Goal: Task Accomplishment & Management: Complete application form

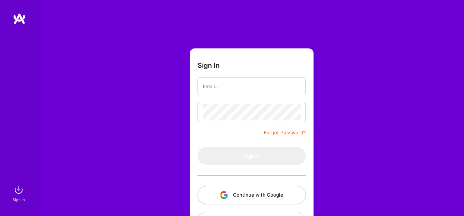
click at [264, 185] on div at bounding box center [251, 175] width 108 height 21
click at [257, 192] on button "Continue with Google" at bounding box center [251, 195] width 108 height 18
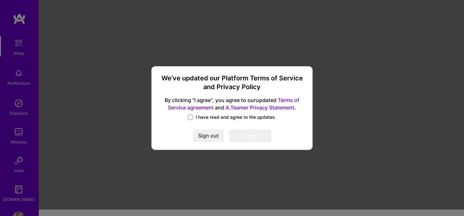
scroll to position [7, 0]
click at [212, 116] on span "I have read and agree to the updates." at bounding box center [236, 117] width 81 height 6
click at [0, 0] on input "I have read and agree to the updates." at bounding box center [0, 0] width 0 height 0
click at [253, 134] on button "I agree" at bounding box center [250, 135] width 42 height 13
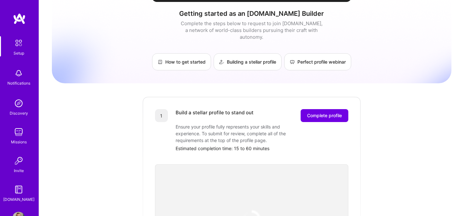
scroll to position [0, 0]
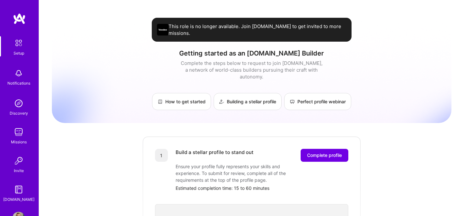
click at [15, 52] on div "Setup" at bounding box center [19, 53] width 11 height 7
click at [22, 82] on div "Notifications" at bounding box center [18, 83] width 23 height 7
click at [26, 110] on div "Discovery" at bounding box center [19, 113] width 18 height 7
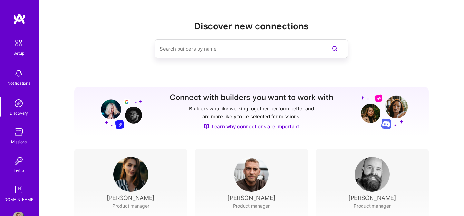
click at [23, 140] on div "Missions" at bounding box center [19, 141] width 16 height 7
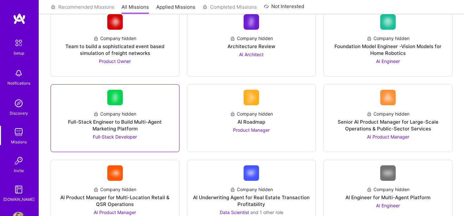
scroll to position [96, 0]
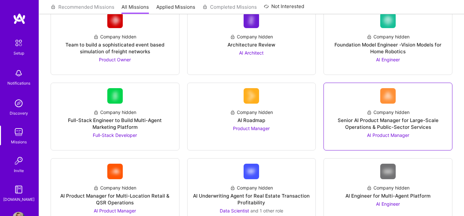
click at [389, 137] on span "AI Product Manager" at bounding box center [388, 134] width 42 height 5
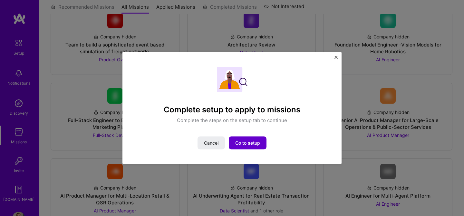
click at [243, 144] on span "Go to setup" at bounding box center [247, 142] width 25 height 6
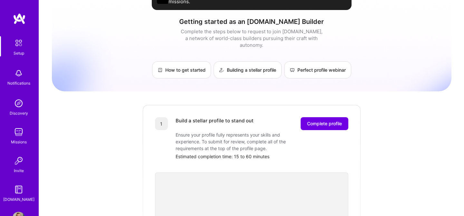
scroll to position [36, 0]
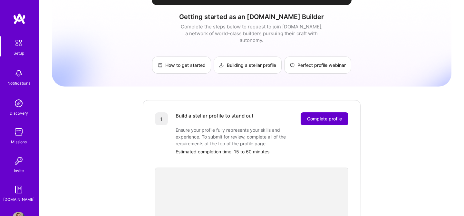
click at [303, 112] on button "Complete profile" at bounding box center [325, 118] width 48 height 13
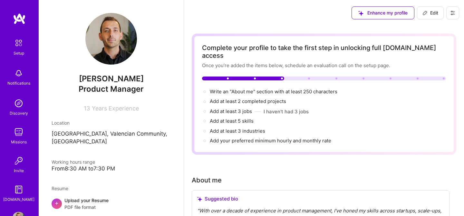
click at [85, 131] on p "Valencia, Valencian Community, Spain" at bounding box center [111, 137] width 119 height 15
click at [424, 14] on icon at bounding box center [425, 13] width 4 height 4
select select "US"
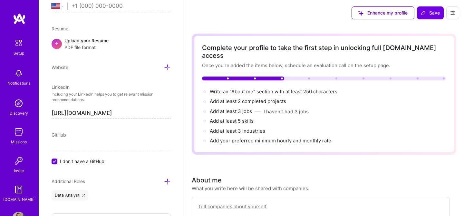
scroll to position [261, 0]
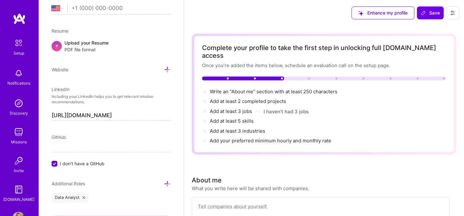
click at [70, 164] on span "I don't have a GitHub" at bounding box center [82, 163] width 44 height 7
click at [58, 164] on input "I don't have a GitHub" at bounding box center [55, 164] width 6 height 6
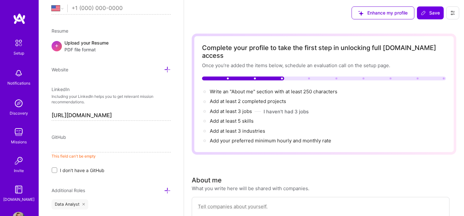
click at [77, 145] on input at bounding box center [111, 147] width 119 height 10
paste input "[URL][DOMAIN_NAME]"
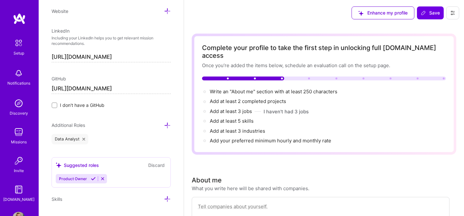
scroll to position [324, 0]
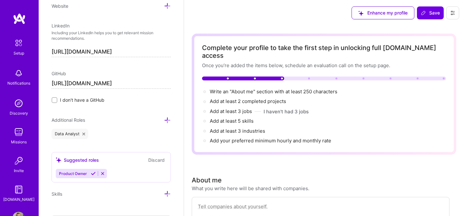
type input "[URL][DOMAIN_NAME]"
click at [83, 133] on icon at bounding box center [83, 133] width 3 height 3
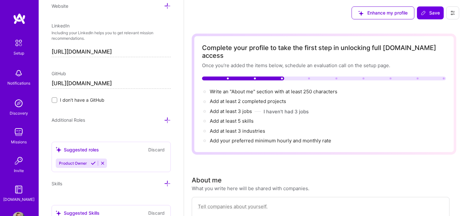
click at [164, 121] on div "Additional Roles" at bounding box center [111, 119] width 119 height 7
click at [168, 119] on icon at bounding box center [167, 120] width 7 height 7
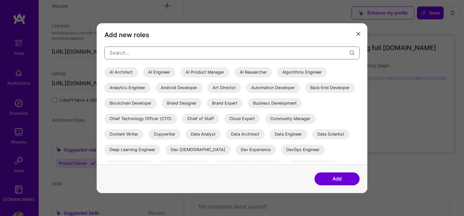
click at [184, 51] on input "modal" at bounding box center [230, 52] width 240 height 16
click at [204, 75] on div "AI Product Manager" at bounding box center [204, 72] width 49 height 10
click at [332, 178] on button "Add" at bounding box center [336, 178] width 45 height 13
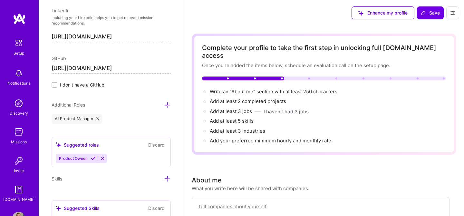
scroll to position [343, 0]
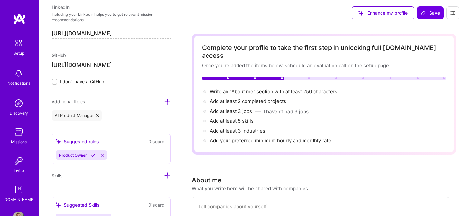
click at [158, 140] on button "Discard" at bounding box center [156, 141] width 20 height 7
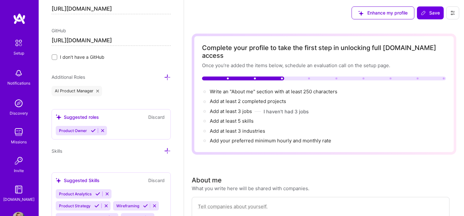
click at [101, 130] on icon at bounding box center [102, 130] width 5 height 5
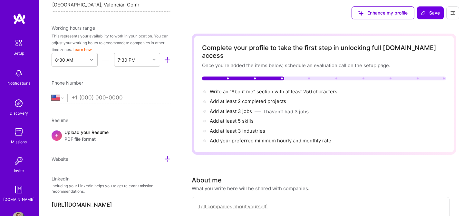
scroll to position [164, 0]
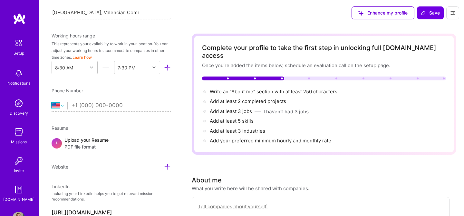
click at [62, 104] on select "Afghanistan Åland Islands Albania Algeria American Samoa Andorra Angola Anguill…" at bounding box center [60, 105] width 16 height 8
select select "ES"
click at [52, 101] on select "Afghanistan Åland Islands Albania Algeria American Samoa Andorra Angola Anguill…" at bounding box center [60, 105] width 16 height 8
click at [95, 105] on input "tel" at bounding box center [121, 105] width 99 height 19
type input "685 88 67 98"
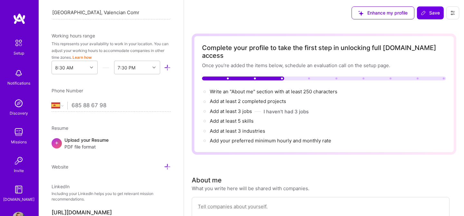
click at [73, 78] on div "Edit photo Nicolas Léonard Product Manager 13 Years Experience Location This is…" at bounding box center [111, 108] width 145 height 216
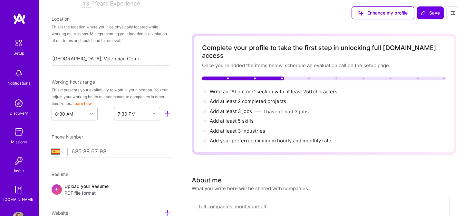
scroll to position [118, 0]
click at [72, 59] on input "Valencia, Valencian Community, Spain" at bounding box center [95, 58] width 87 height 7
type input "V"
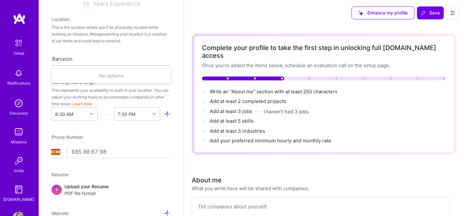
type input "Barcelona"
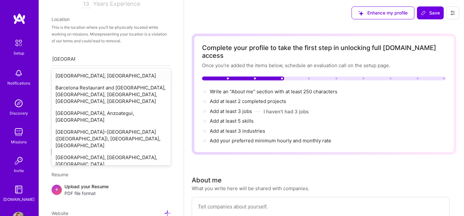
click at [84, 77] on div "[GEOGRAPHIC_DATA], [GEOGRAPHIC_DATA]" at bounding box center [111, 76] width 119 height 12
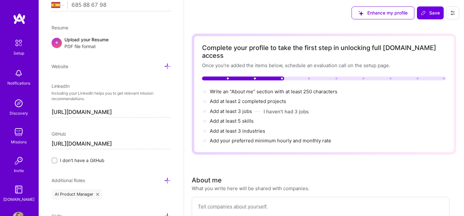
scroll to position [265, 0]
click at [84, 38] on div "Upload your Resume PDF file format" at bounding box center [86, 42] width 44 height 14
click at [58, 39] on span "+" at bounding box center [57, 41] width 4 height 7
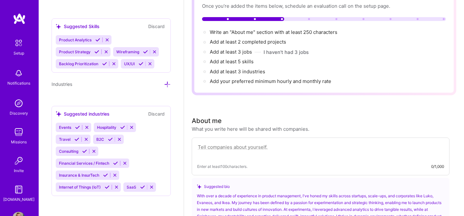
scroll to position [73, 0]
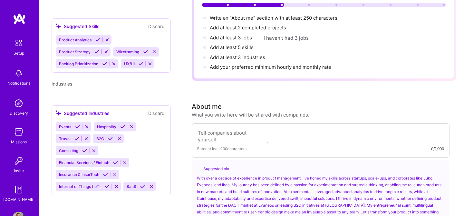
select select "US"
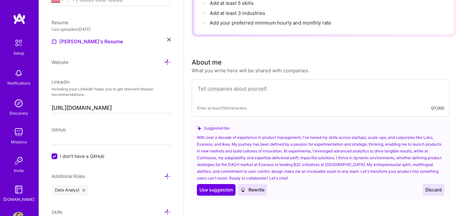
scroll to position [117, 0]
click at [218, 187] on span "Use suggestion" at bounding box center [216, 190] width 34 height 6
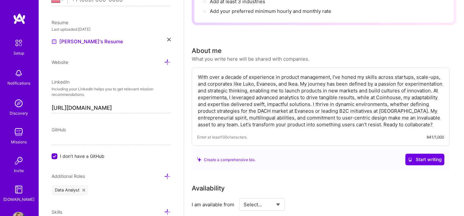
scroll to position [130, 0]
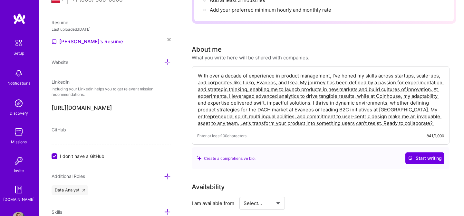
click at [283, 75] on textarea "With over a decade of experience in product management, I've honed my skills ac…" at bounding box center [320, 99] width 247 height 55
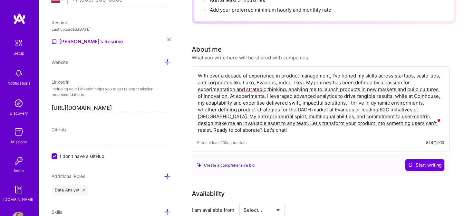
click at [297, 73] on textarea "With over a decade of experience in product management, I've honed my skills ac…" at bounding box center [320, 103] width 247 height 62
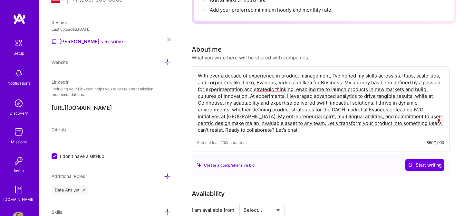
click at [331, 86] on textarea "With over a decade of experience in product management, I've honed my skills ac…" at bounding box center [320, 103] width 247 height 62
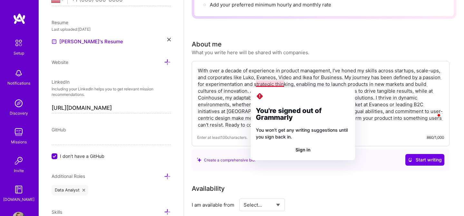
click at [250, 83] on textarea "With over a decade of experience in product management, I've honed my skills ac…" at bounding box center [320, 97] width 247 height 62
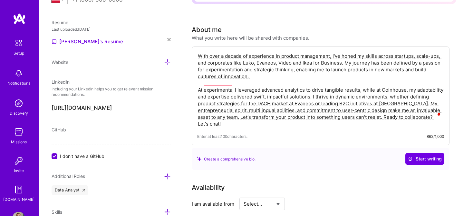
scroll to position [153, 0]
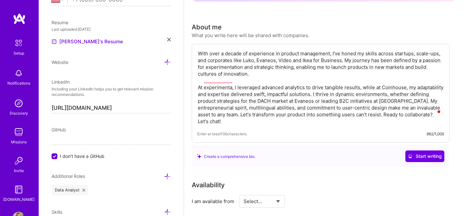
drag, startPoint x: 196, startPoint y: 79, endPoint x: 326, endPoint y: 117, distance: 134.7
click at [326, 117] on div "With over a decade of experience in product management, I've honed my skills ac…" at bounding box center [321, 93] width 258 height 99
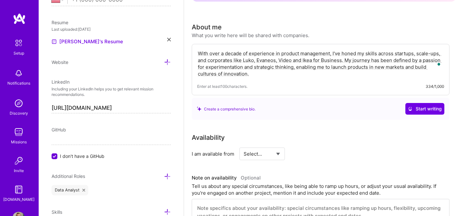
click at [250, 59] on textarea "With over a decade of experience in product management, I've honed my skills ac…" at bounding box center [320, 63] width 247 height 28
paste textarea "Over the past 10+ years I’ve built digital and AI products across startups and …"
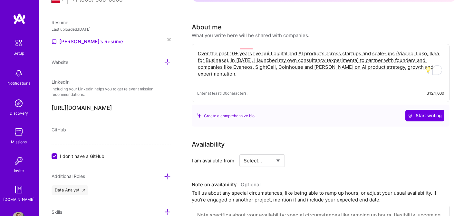
paste textarea "I’ve launched and scaled AI-powered products in real-world production, working …"
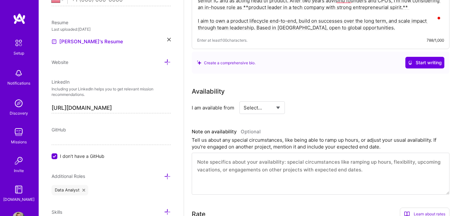
scroll to position [265, 0]
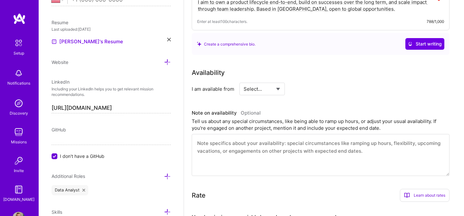
type textarea "Over the past 10+ years I’ve built digital and AI products across startups and …"
click at [259, 81] on select "Select... Right Now Future Date Not Available" at bounding box center [262, 89] width 37 height 16
select select "Right Now"
click at [244, 81] on select "Select... Right Now Future Date Not Available" at bounding box center [262, 89] width 37 height 16
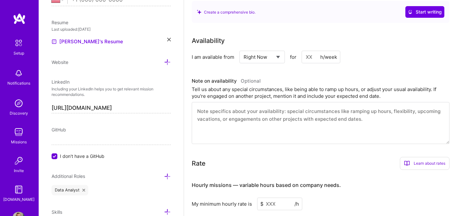
click at [348, 115] on textarea at bounding box center [321, 123] width 258 height 42
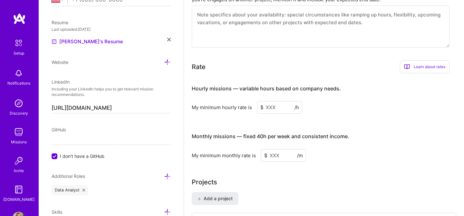
scroll to position [398, 0]
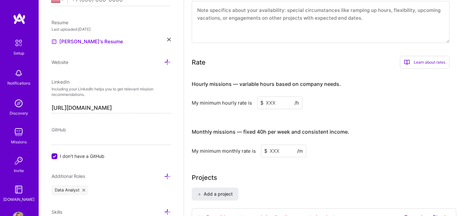
click at [265, 96] on input at bounding box center [279, 102] width 45 height 13
click at [273, 96] on input at bounding box center [279, 102] width 45 height 13
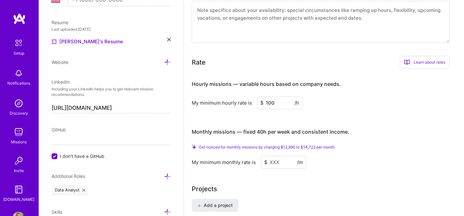
type input "100"
click at [325, 96] on div "My minimum hourly rate is $ 100 /h" at bounding box center [321, 102] width 258 height 13
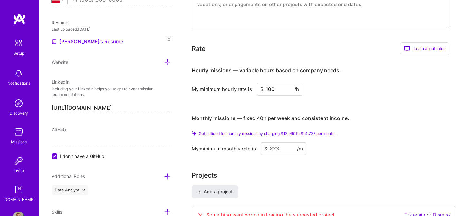
click at [283, 142] on input at bounding box center [283, 148] width 45 height 13
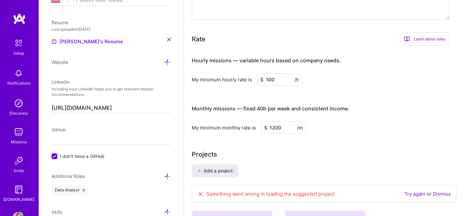
type input "12000"
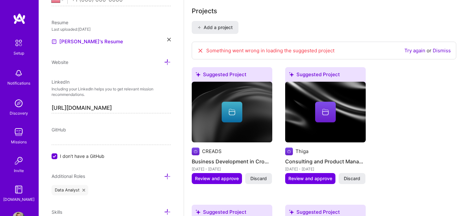
scroll to position [558, 0]
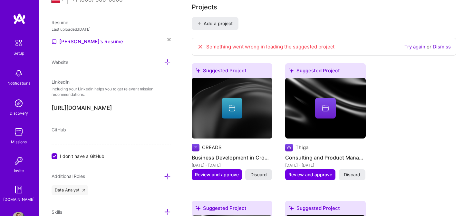
click at [263, 171] on span "Discard" at bounding box center [258, 174] width 16 height 6
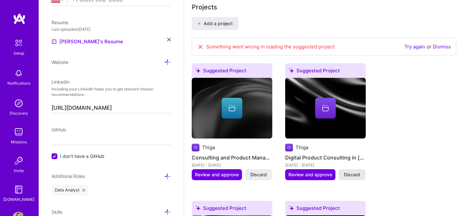
click at [356, 171] on span "Discard" at bounding box center [352, 174] width 16 height 6
click at [353, 171] on span "Discard" at bounding box center [352, 174] width 16 height 6
click at [354, 171] on span "Discard" at bounding box center [352, 174] width 16 height 6
click at [443, 38] on div "Something went wrong in loading the suggested project Try again or Dismiss" at bounding box center [324, 47] width 264 height 18
click at [443, 43] on link "Dismiss" at bounding box center [442, 46] width 18 height 6
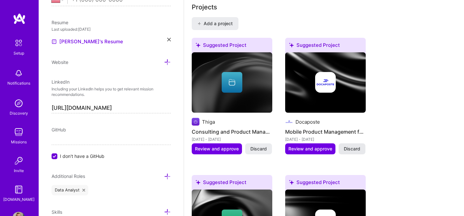
click at [357, 145] on span "Discard" at bounding box center [352, 148] width 16 height 6
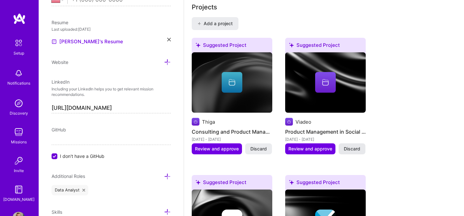
click at [353, 145] on span "Discard" at bounding box center [352, 148] width 16 height 6
click at [350, 145] on span "Discard" at bounding box center [352, 148] width 16 height 6
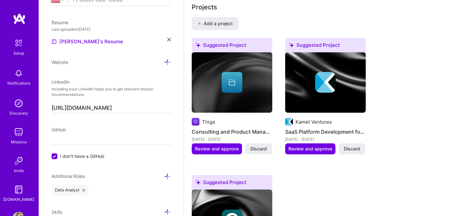
click at [350, 145] on span "Discard" at bounding box center [352, 148] width 16 height 6
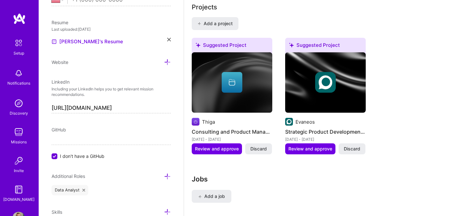
click at [350, 145] on span "Discard" at bounding box center [352, 148] width 16 height 6
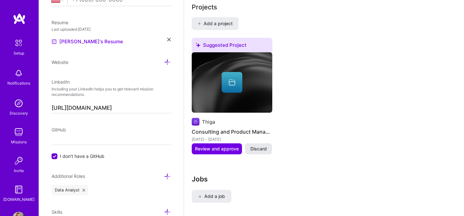
click at [258, 145] on button "Discard" at bounding box center [258, 148] width 27 height 11
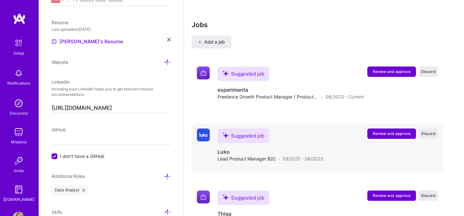
scroll to position [576, 0]
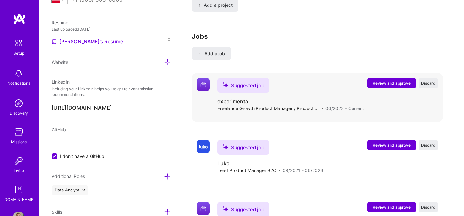
click at [393, 80] on span "Review and approve" at bounding box center [392, 82] width 38 height 5
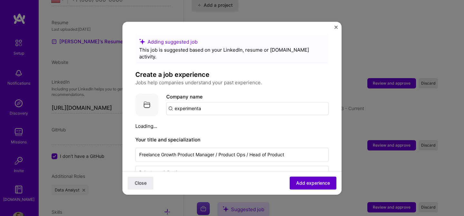
click at [313, 183] on span "Add experience" at bounding box center [313, 182] width 34 height 6
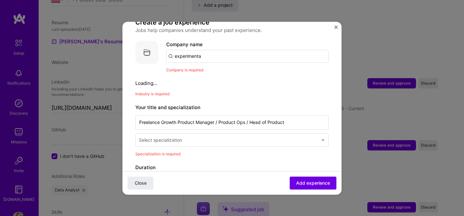
scroll to position [64, 0]
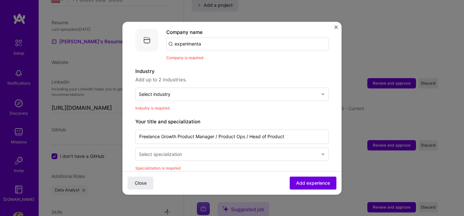
click at [206, 44] on div "Company name experimenta Company is required" at bounding box center [247, 44] width 162 height 33
click at [208, 37] on input "experimenta" at bounding box center [247, 43] width 162 height 13
click at [195, 37] on input "experimenta" at bounding box center [247, 43] width 162 height 13
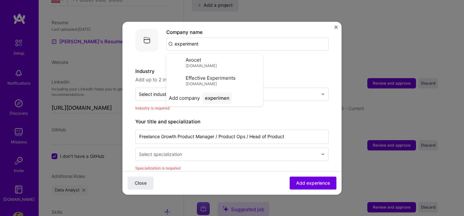
type input "experimenta"
click at [212, 74] on div "experimenta" at bounding box center [219, 79] width 34 height 11
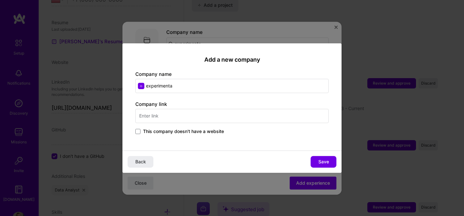
click at [198, 117] on input "text" at bounding box center [231, 116] width 193 height 14
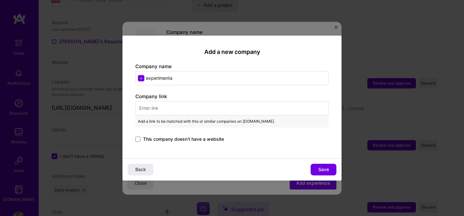
click at [247, 110] on input "text" at bounding box center [231, 108] width 193 height 14
paste input "https://www.linkedin.com/company/experimenta-ai-product-management/about/"
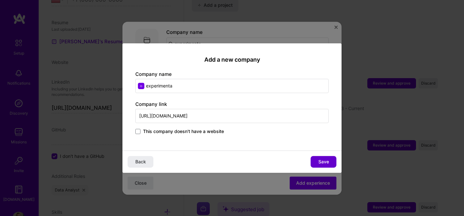
type input "https://www.linkedin.com/company/experimenta-ai-product-management/"
click at [323, 161] on span "Save" at bounding box center [323, 161] width 11 height 6
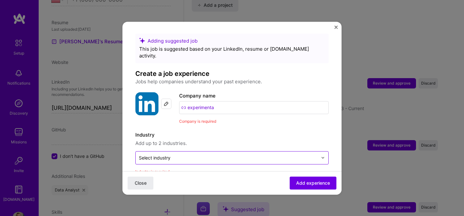
scroll to position [0, 0]
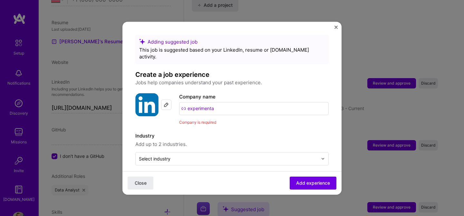
click at [267, 110] on div "Company name experimenta Company is required" at bounding box center [253, 109] width 149 height 33
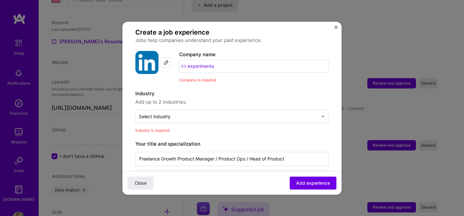
scroll to position [53, 0]
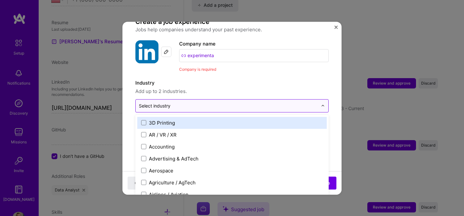
click at [164, 102] on div at bounding box center [228, 105] width 179 height 8
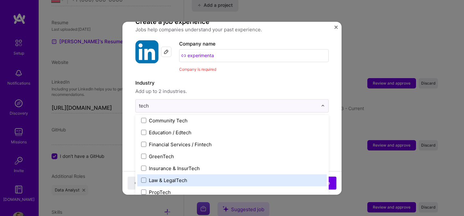
scroll to position [0, 0]
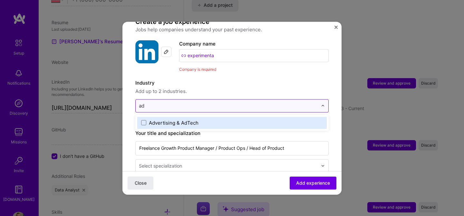
type input "a"
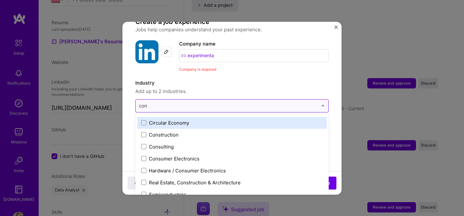
type input "cons"
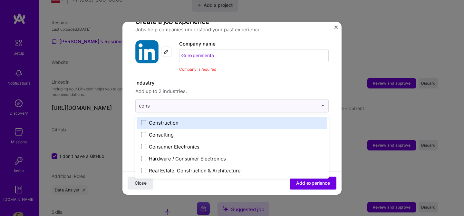
drag, startPoint x: 186, startPoint y: 135, endPoint x: 185, endPoint y: 124, distance: 11.3
click at [185, 124] on div "Construction Consulting Consumer Electronics Hardware / Consumer Electronics Re…" at bounding box center [231, 146] width 193 height 63
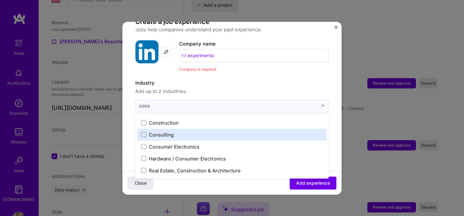
click at [185, 129] on div "Consulting" at bounding box center [231, 135] width 189 height 12
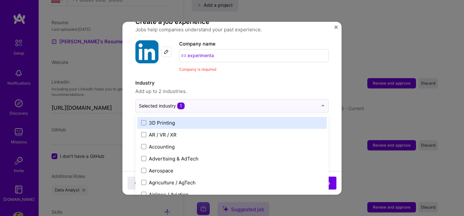
click at [282, 66] on div "Company is required" at bounding box center [253, 69] width 149 height 7
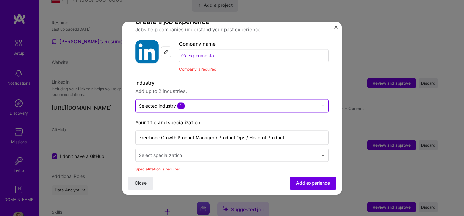
click at [244, 102] on input "text" at bounding box center [228, 105] width 179 height 7
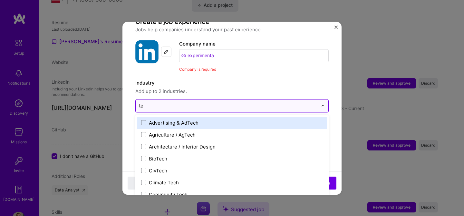
type input "t"
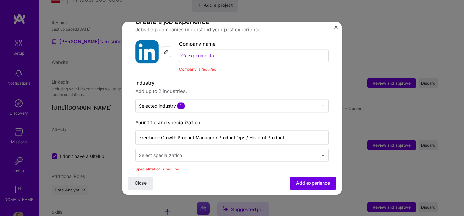
click at [242, 87] on span "Add up to 2 industries." at bounding box center [231, 91] width 193 height 8
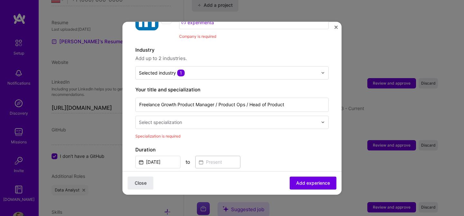
scroll to position [102, 0]
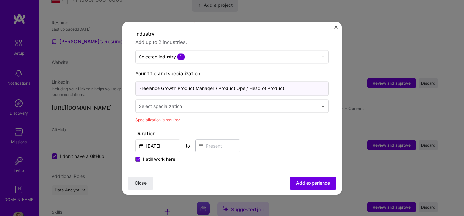
drag, startPoint x: 248, startPoint y: 83, endPoint x: 216, endPoint y: 82, distance: 32.2
click at [216, 82] on input "Freelance Growth Product Manager / Product Ops / Head of Product" at bounding box center [231, 88] width 193 height 14
click at [170, 82] on input "Freelance Growth Product Manager / Head of Product" at bounding box center [231, 88] width 193 height 14
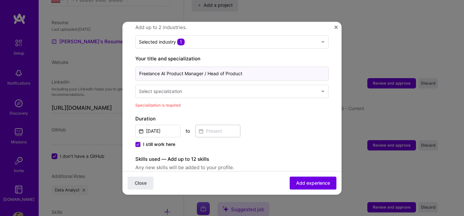
scroll to position [120, 0]
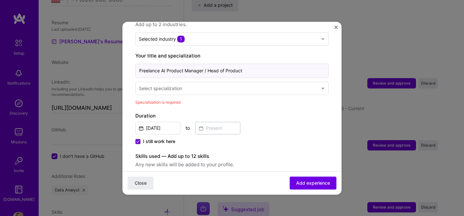
type input "Freelance AI Product Manager / Head of Product"
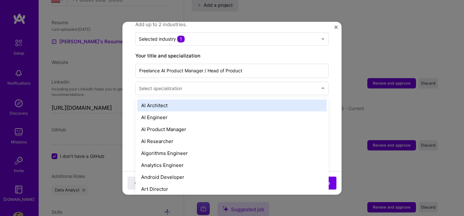
click at [258, 85] on input "text" at bounding box center [229, 88] width 180 height 7
type input "ai"
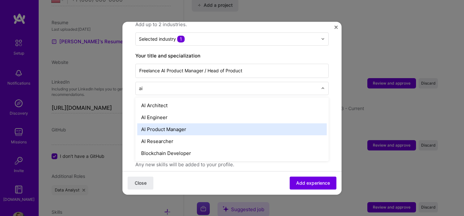
click at [222, 123] on div "AI Product Manager" at bounding box center [231, 129] width 189 height 12
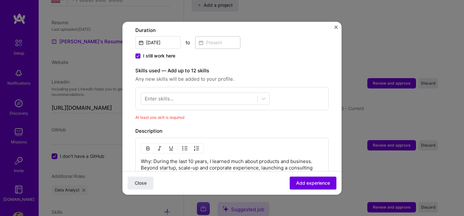
scroll to position [195, 0]
click at [227, 96] on div at bounding box center [205, 97] width 129 height 12
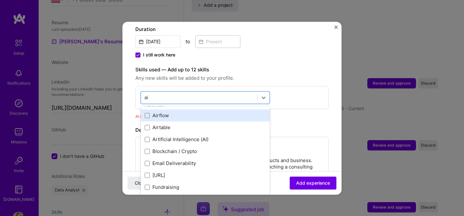
scroll to position [9, 0]
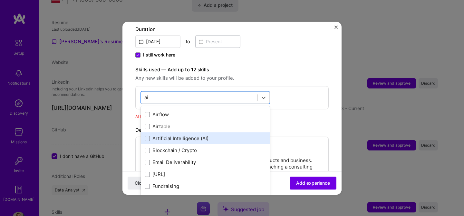
click at [195, 135] on div "Artificial Intelligence (AI)" at bounding box center [205, 138] width 121 height 7
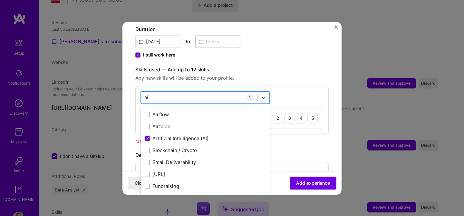
click at [197, 93] on div "ai ai" at bounding box center [199, 97] width 116 height 11
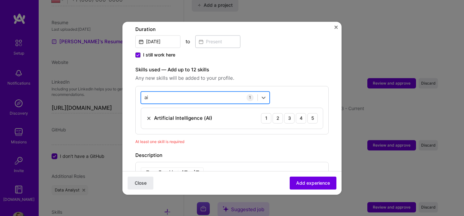
click at [197, 93] on div "ai ai" at bounding box center [199, 97] width 116 height 11
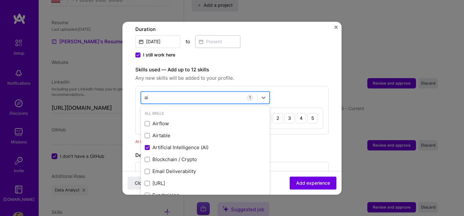
type input "a"
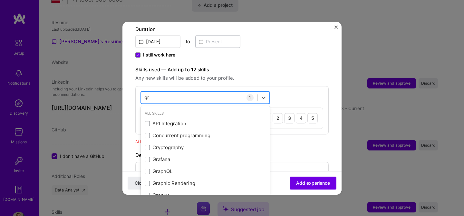
type input "g"
type input "f"
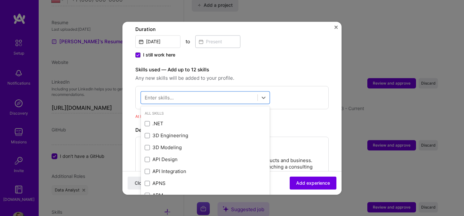
click at [268, 66] on label "Skills used — Add up to 12 skills" at bounding box center [231, 70] width 193 height 8
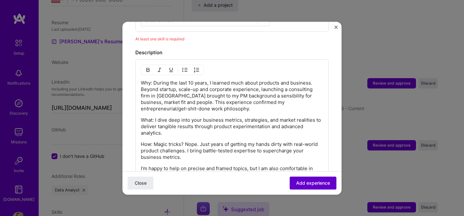
click at [319, 180] on span "Add experience" at bounding box center [313, 182] width 34 height 6
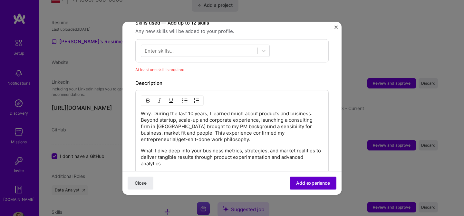
scroll to position [233, 0]
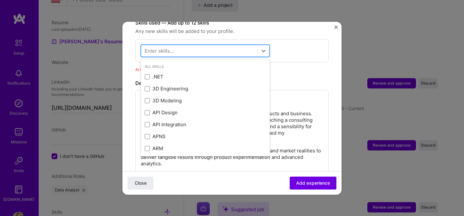
click at [219, 45] on div at bounding box center [199, 50] width 116 height 11
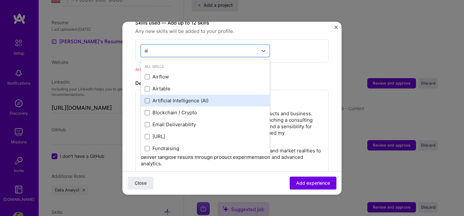
click at [206, 97] on div "Artificial Intelligence (AI)" at bounding box center [205, 100] width 121 height 7
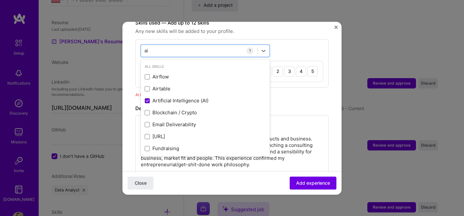
type input "ai"
click at [298, 39] on div "option Artificial Intelligence (AI), selected. option Airflow focused, 0 of 2. …" at bounding box center [231, 63] width 193 height 48
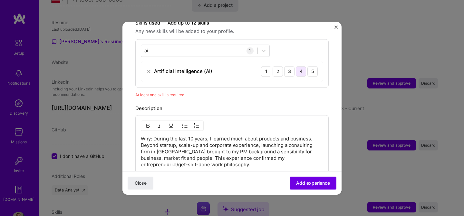
click at [299, 66] on div "4" at bounding box center [301, 71] width 10 height 10
click at [296, 66] on div "4" at bounding box center [301, 71] width 10 height 10
click at [292, 66] on div "3" at bounding box center [289, 71] width 10 height 10
click at [303, 66] on div "4" at bounding box center [301, 71] width 10 height 10
click at [311, 183] on span "Add experience" at bounding box center [313, 182] width 34 height 6
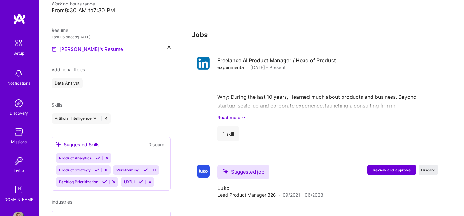
scroll to position [240, 0]
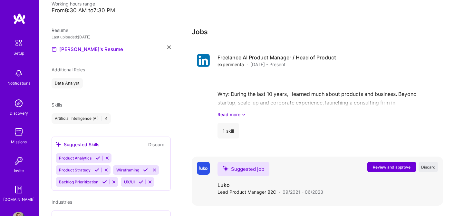
click at [395, 164] on span "Review and approve" at bounding box center [392, 166] width 38 height 5
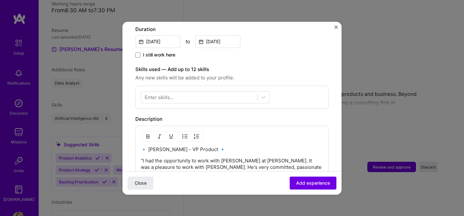
scroll to position [210, 0]
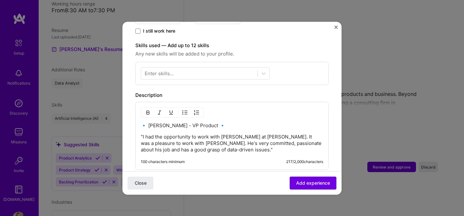
click at [311, 172] on div "Close Add experience" at bounding box center [231, 182] width 219 height 24
click at [311, 180] on span "Add experience" at bounding box center [313, 182] width 34 height 6
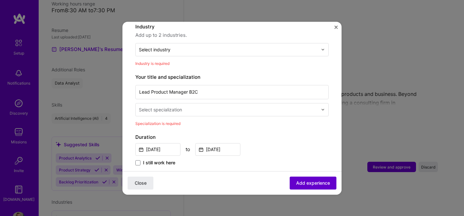
scroll to position [94, 0]
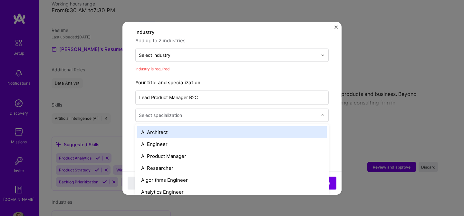
click at [217, 111] on input "text" at bounding box center [229, 114] width 180 height 7
click at [362, 28] on div "Adding suggested job This job is suggested based on your LinkedIn, resume or A.…" at bounding box center [232, 108] width 464 height 216
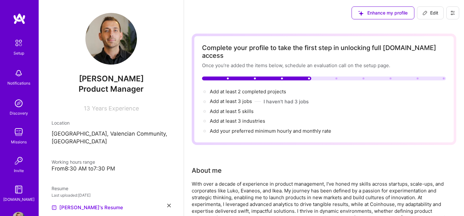
scroll to position [26, 0]
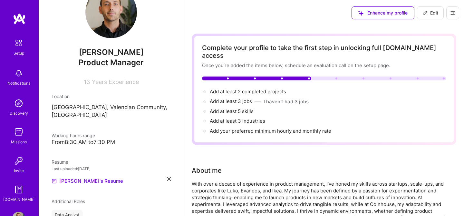
click at [433, 14] on span "Edit" at bounding box center [430, 13] width 16 height 6
select select "US"
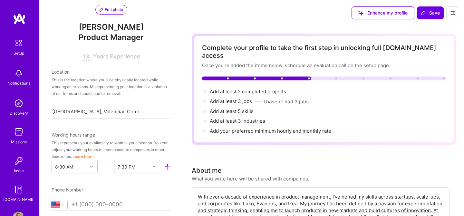
scroll to position [65, 0]
click at [94, 106] on div "Valencia, Valencian Community, Spain Valencia, Valencian Community, Spain" at bounding box center [111, 112] width 119 height 14
click at [93, 110] on input "Valencia, Valencian Community, Spain" at bounding box center [95, 111] width 87 height 7
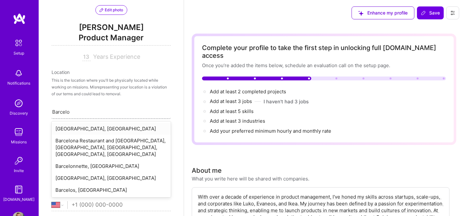
type input "Barcelona"
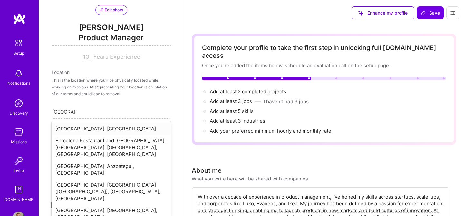
click at [92, 126] on div "[GEOGRAPHIC_DATA], [GEOGRAPHIC_DATA]" at bounding box center [111, 128] width 119 height 12
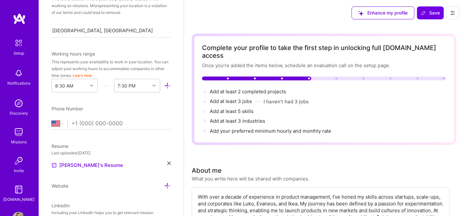
scroll to position [160, 0]
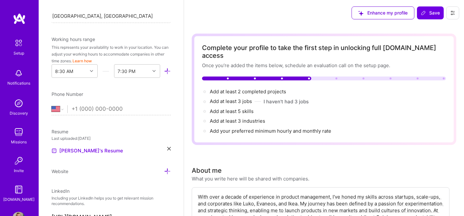
click at [111, 108] on input "tel" at bounding box center [121, 109] width 99 height 19
click at [67, 107] on select "Afghanistan Åland Islands Albania Algeria American Samoa Andorra Angola Anguill…" at bounding box center [60, 109] width 16 height 8
click at [52, 105] on select "Afghanistan Åland Islands Albania Algeria American Samoa Andorra Angola Anguill…" at bounding box center [60, 109] width 16 height 8
click at [56, 113] on div "Afghanistan Åland Islands Albania Algeria American Samoa Andorra Angola Anguill…" at bounding box center [111, 110] width 119 height 10
click at [60, 110] on select "Afghanistan Åland Islands Albania Algeria American Samoa Andorra Angola Anguill…" at bounding box center [60, 109] width 16 height 8
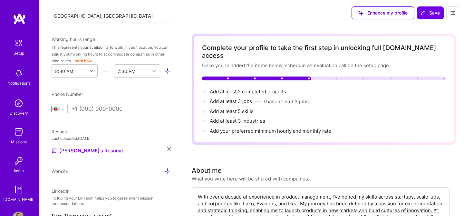
select select "ES"
click at [52, 105] on select "Afghanistan Åland Islands Albania Algeria American Samoa Andorra Angola Anguill…" at bounding box center [60, 109] width 16 height 8
click at [93, 108] on input "tel" at bounding box center [121, 109] width 99 height 19
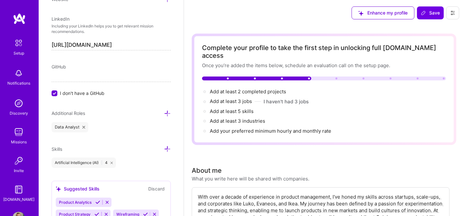
scroll to position [350, 0]
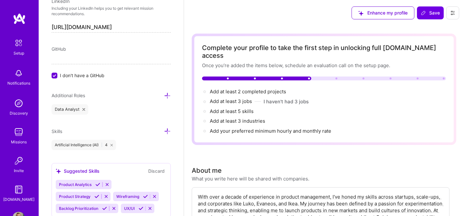
type input "685 88 67 98"
click at [81, 74] on span "I don't have a GitHub" at bounding box center [82, 75] width 44 height 7
click at [58, 74] on input "I don't have a GitHub" at bounding box center [55, 76] width 6 height 6
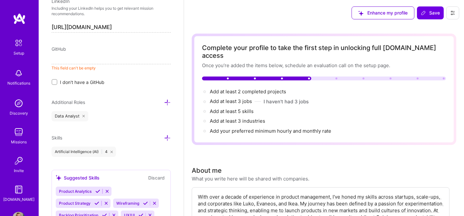
paste input "[URL][DOMAIN_NAME]"
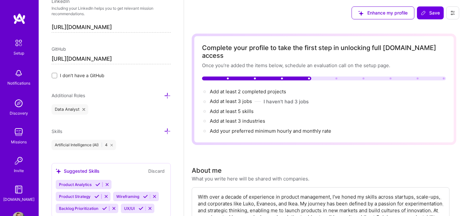
scroll to position [353, 0]
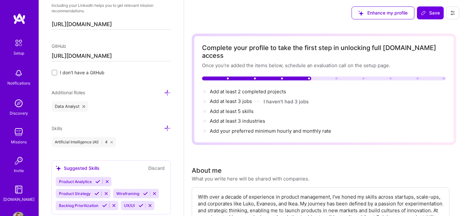
type input "[URL][DOMAIN_NAME]"
click at [168, 94] on icon at bounding box center [167, 92] width 7 height 7
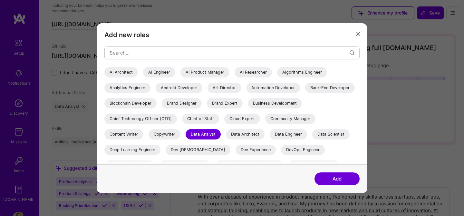
click at [221, 135] on div "Data Analyst" at bounding box center [203, 134] width 35 height 10
click at [207, 75] on div "AI Product Manager" at bounding box center [204, 72] width 49 height 10
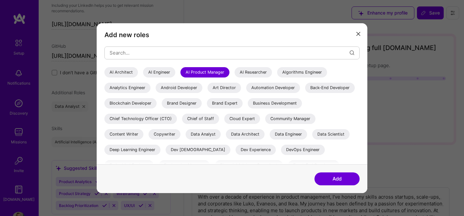
click at [329, 172] on button "Add" at bounding box center [336, 178] width 45 height 13
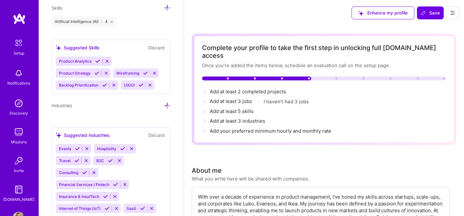
scroll to position [494, 0]
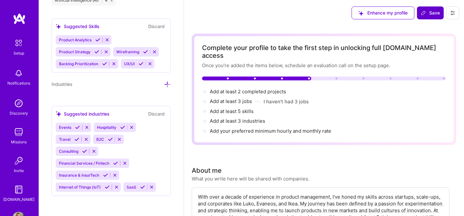
click at [427, 15] on span "Save" at bounding box center [430, 13] width 19 height 6
click at [429, 10] on span "Save" at bounding box center [430, 13] width 19 height 6
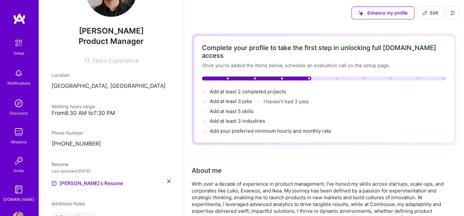
scroll to position [0, 0]
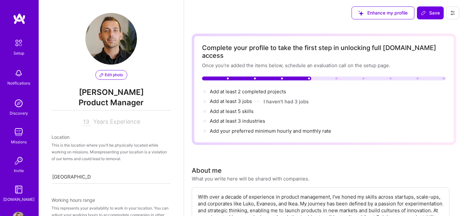
select select "ES"
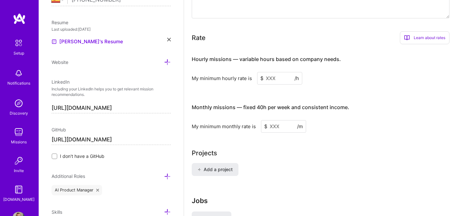
scroll to position [416, 0]
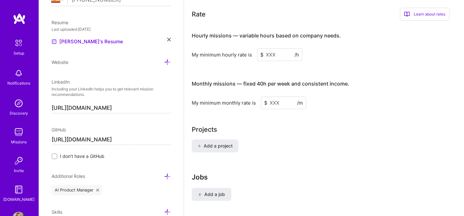
click at [269, 53] on input at bounding box center [279, 54] width 45 height 13
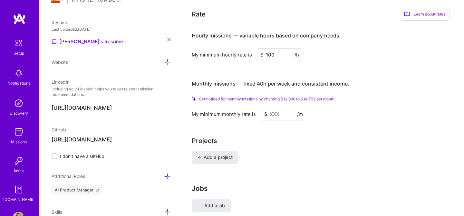
type input "100"
click at [277, 108] on input at bounding box center [283, 114] width 45 height 13
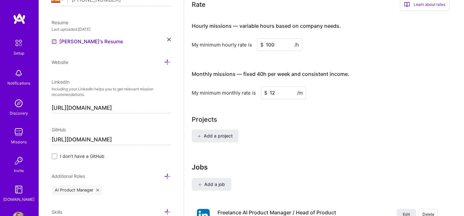
type input "1"
type input "10000"
click at [350, 129] on div "Add a project" at bounding box center [324, 139] width 264 height 21
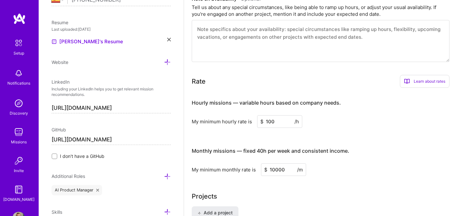
scroll to position [248, 0]
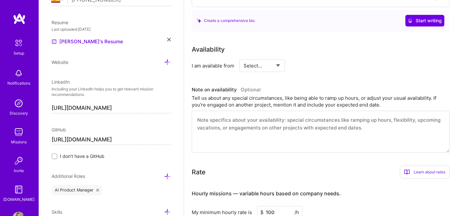
drag, startPoint x: 424, startPoint y: 12, endPoint x: 404, endPoint y: 83, distance: 73.8
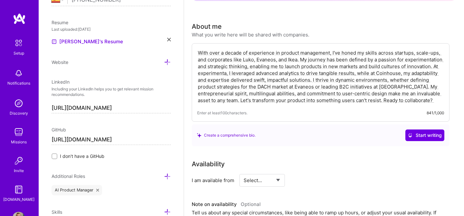
scroll to position [0, 0]
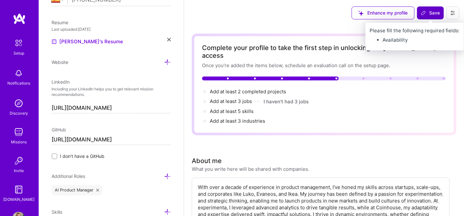
click at [428, 14] on span "Save" at bounding box center [430, 13] width 19 height 6
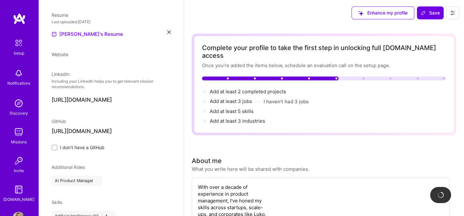
scroll to position [195, 0]
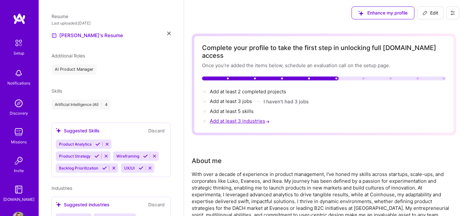
click at [246, 118] on span "Add at least 3 industries →" at bounding box center [240, 121] width 61 height 6
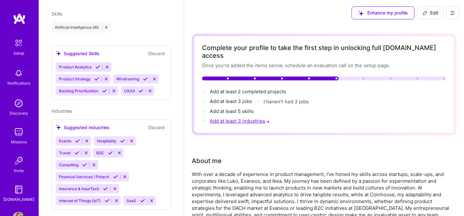
select select "ES"
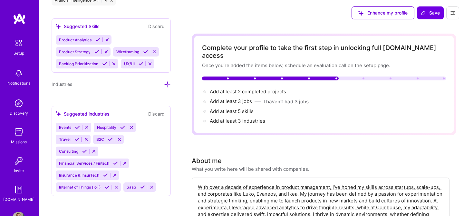
scroll to position [13, 0]
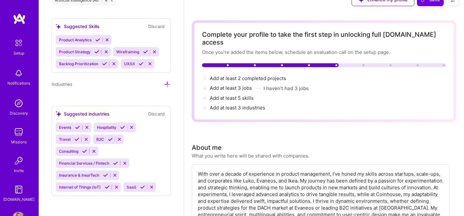
click at [83, 150] on icon at bounding box center [84, 151] width 5 height 5
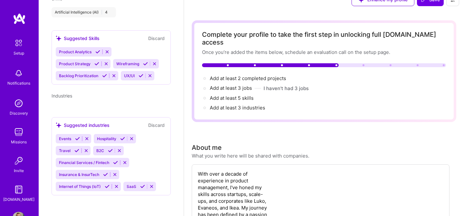
scroll to position [297, 0]
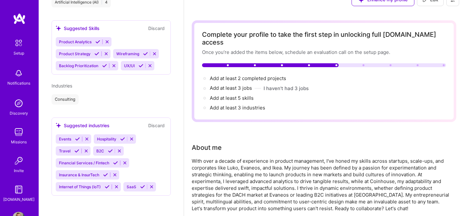
click at [75, 151] on icon at bounding box center [76, 150] width 5 height 5
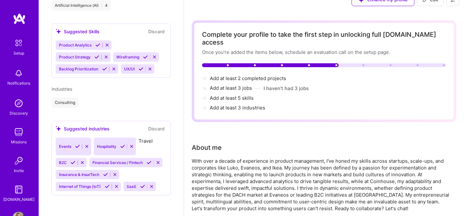
scroll to position [285, 0]
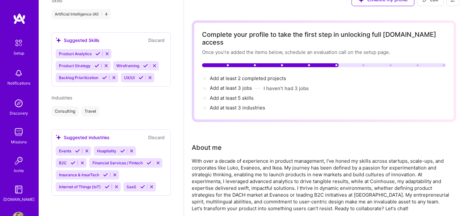
click at [107, 174] on icon at bounding box center [105, 174] width 5 height 5
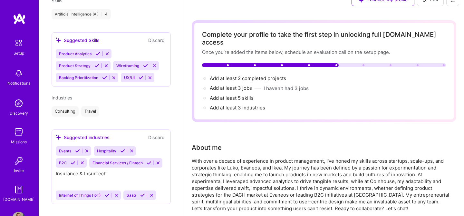
scroll to position [273, 0]
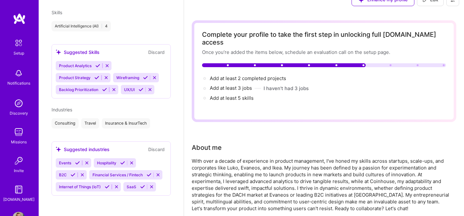
click at [143, 185] on icon at bounding box center [142, 186] width 5 height 5
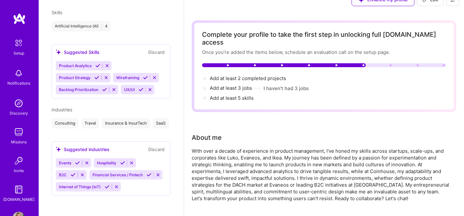
click at [69, 123] on div "Consulting" at bounding box center [65, 123] width 27 height 10
click at [97, 64] on icon at bounding box center [97, 65] width 5 height 5
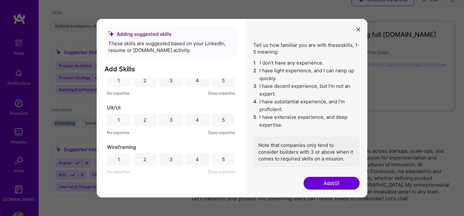
scroll to position [0, 0]
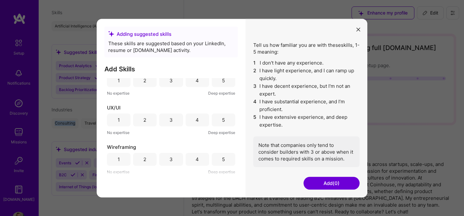
click at [361, 28] on button "modal" at bounding box center [358, 29] width 8 height 11
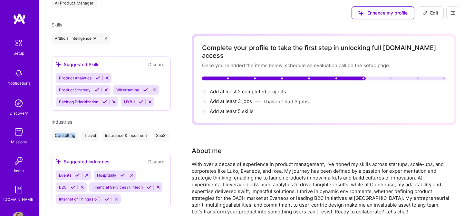
scroll to position [261, 0]
click at [149, 101] on icon at bounding box center [150, 102] width 5 height 5
click at [113, 102] on icon at bounding box center [113, 102] width 5 height 5
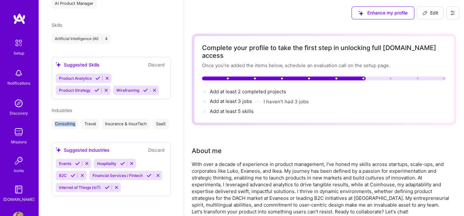
click at [153, 90] on icon at bounding box center [154, 90] width 5 height 5
click at [96, 78] on icon at bounding box center [97, 78] width 5 height 5
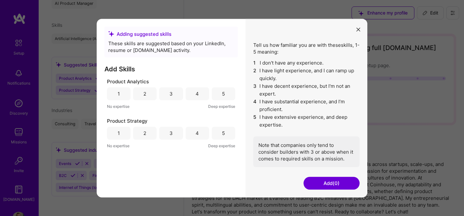
click at [187, 92] on div "4" at bounding box center [198, 93] width 24 height 13
click at [203, 131] on div "4" at bounding box center [198, 132] width 24 height 13
click at [221, 134] on div "5" at bounding box center [224, 132] width 24 height 13
click at [205, 134] on div "4" at bounding box center [198, 132] width 24 height 13
click at [325, 179] on button "Add (2)" at bounding box center [331, 182] width 56 height 13
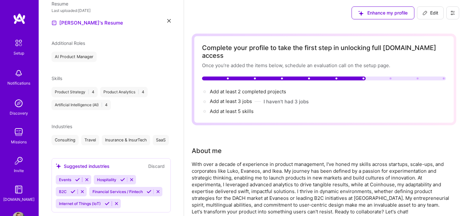
scroll to position [207, 0]
click at [131, 77] on div "Skills" at bounding box center [111, 78] width 119 height 7
click at [129, 107] on div "Product Strategy | 4 Product Analytics | 4 Artificial Intelligence (AI) | 4" at bounding box center [111, 98] width 119 height 23
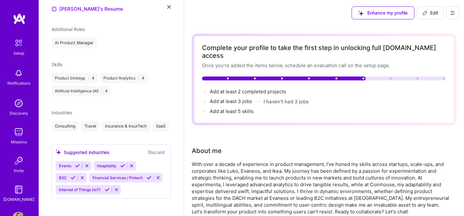
scroll to position [225, 0]
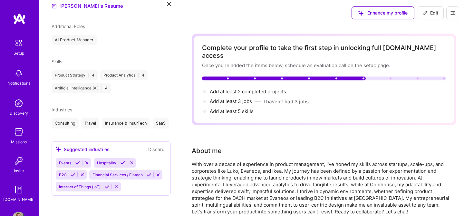
click at [229, 108] on div "Add at least 5 skills →" at bounding box center [232, 111] width 44 height 7
click at [226, 108] on span "Add at least 5 skills →" at bounding box center [235, 111] width 50 height 6
select select "ES"
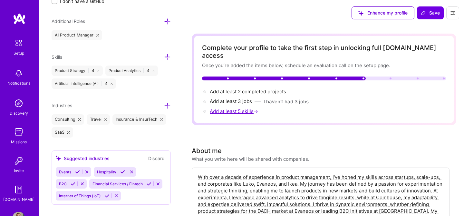
scroll to position [433, 0]
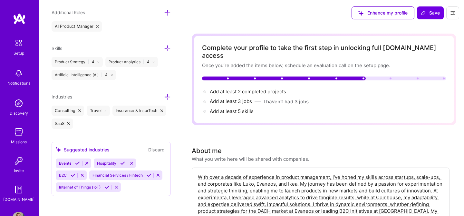
click at [163, 47] on div "Skills" at bounding box center [111, 47] width 119 height 7
click at [170, 48] on icon at bounding box center [167, 48] width 7 height 7
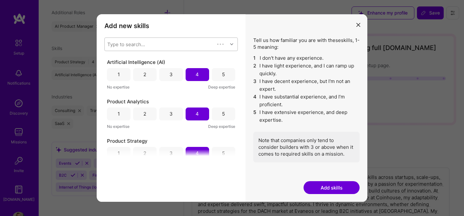
click at [154, 41] on div "Type to search..." at bounding box center [160, 44] width 110 height 13
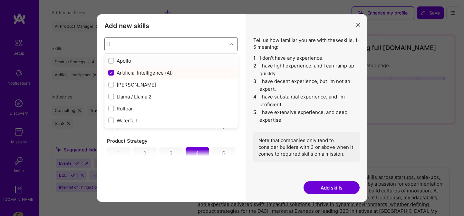
type input "l"
checkbox input "false"
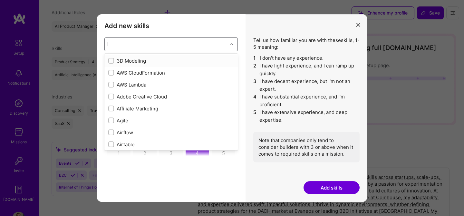
type input "lL"
checkbox input "true"
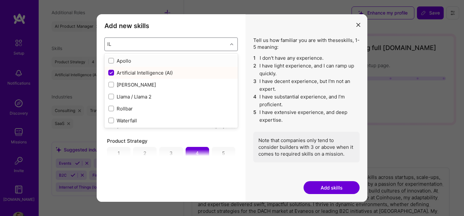
type input "l"
checkbox input "false"
type input "L"
checkbox input "false"
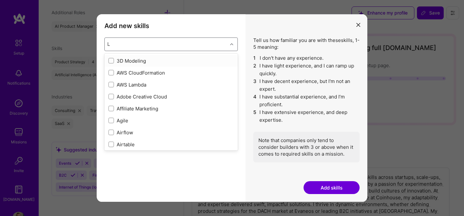
type input "LA"
checkbox input "false"
type input "L"
checkbox input "true"
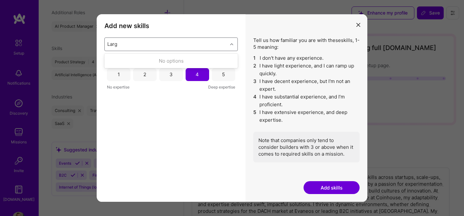
type input "Lar"
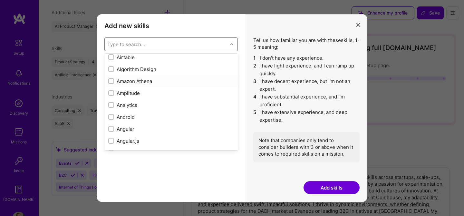
scroll to position [297, 0]
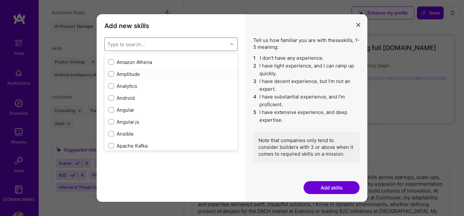
click at [151, 72] on div "Amplitude" at bounding box center [171, 74] width 126 height 7
checkbox input "true"
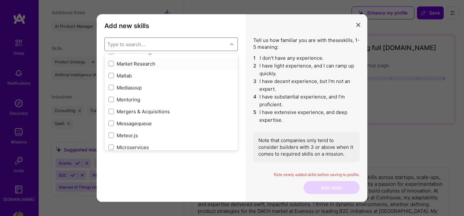
scroll to position [2360, 0]
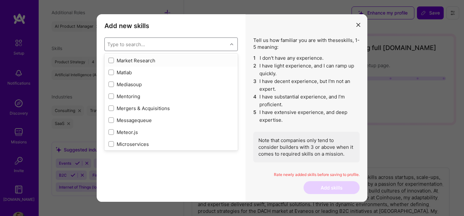
click at [130, 62] on div "Market Research" at bounding box center [171, 60] width 126 height 7
checkbox input "true"
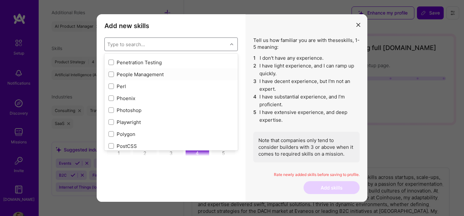
click at [167, 75] on div "People Management" at bounding box center [171, 74] width 126 height 7
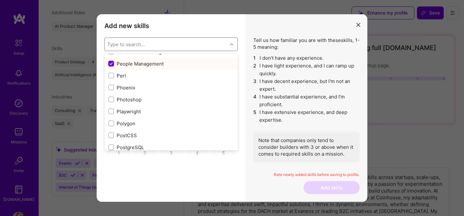
click at [167, 64] on div "People Management" at bounding box center [171, 63] width 126 height 7
checkbox input "false"
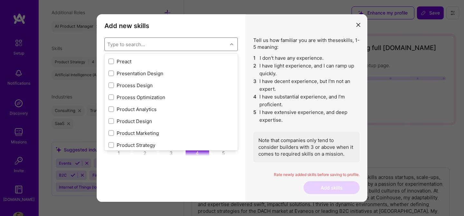
scroll to position [2908, 0]
click at [162, 110] on div "Product Analytics" at bounding box center [171, 108] width 126 height 7
checkbox input "true"
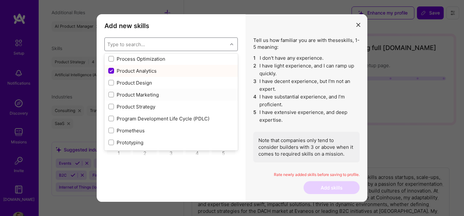
scroll to position [2948, 0]
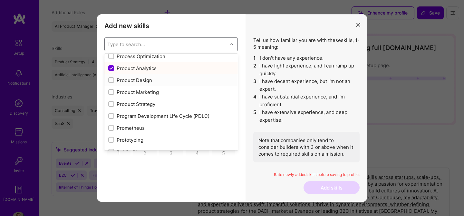
click at [148, 82] on div "Product Design" at bounding box center [171, 80] width 126 height 7
click at [156, 82] on div "Product Design" at bounding box center [171, 80] width 126 height 7
checkbox input "false"
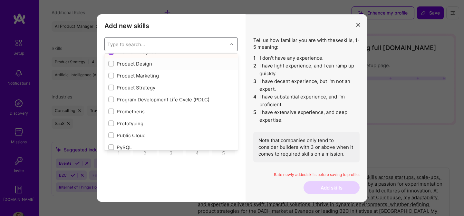
scroll to position [2967, 0]
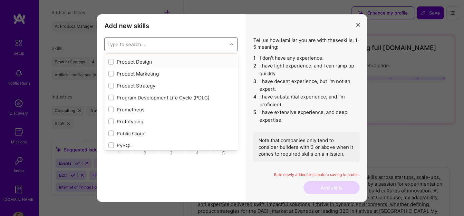
click at [153, 84] on div "Product Strategy" at bounding box center [171, 85] width 126 height 7
checkbox input "true"
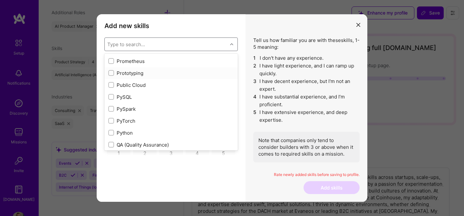
click at [136, 77] on div "Prototyping" at bounding box center [170, 73] width 133 height 12
checkbox input "true"
click at [159, 82] on div "Roadmapping" at bounding box center [171, 84] width 126 height 7
checkbox input "true"
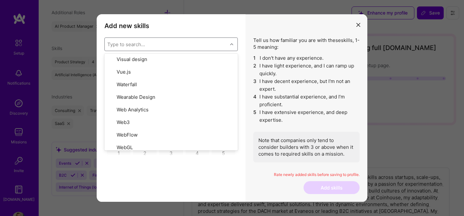
click at [236, 167] on div "Add new skills Tell us how familiar you are with given skills, using between 1 …" at bounding box center [171, 107] width 149 height 187
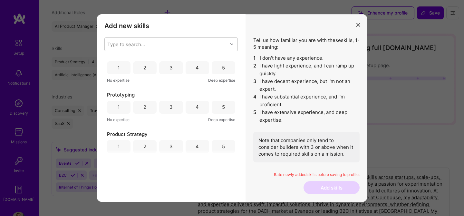
click at [217, 70] on div "5" at bounding box center [224, 67] width 24 height 13
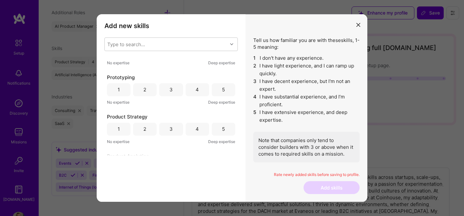
click at [203, 90] on div "4" at bounding box center [198, 89] width 24 height 13
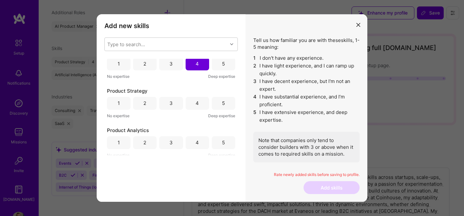
scroll to position [50, 0]
click at [200, 102] on div "4" at bounding box center [198, 102] width 24 height 13
click at [200, 102] on div "4" at bounding box center [198, 103] width 24 height 13
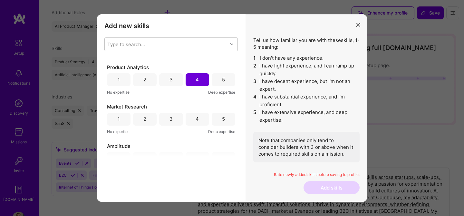
click at [195, 113] on div "4" at bounding box center [198, 118] width 24 height 13
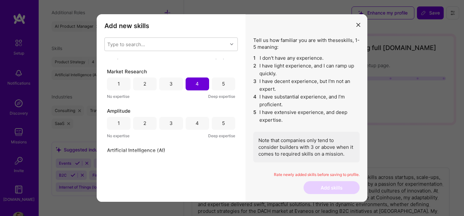
scroll to position [156, 0]
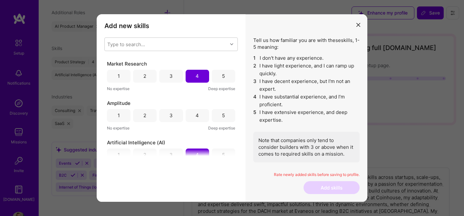
click at [215, 117] on div "5" at bounding box center [224, 115] width 24 height 13
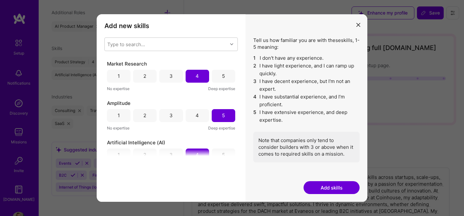
scroll to position [170, 0]
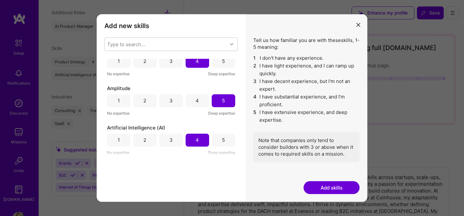
click at [352, 194] on div "Tell us how familiar you are with these skills , 1-5 meaning: 1 I don't have an…" at bounding box center [306, 107] width 122 height 187
click at [337, 190] on button "Add skills" at bounding box center [331, 187] width 56 height 13
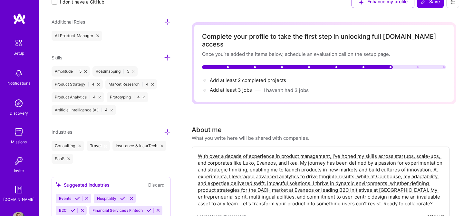
scroll to position [417, 0]
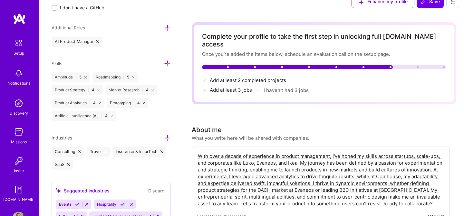
click at [260, 86] on div "Add at least 3 jobs → I haven't had 3 jobs" at bounding box center [259, 89] width 99 height 7
click at [240, 87] on span "Add at least 3 jobs →" at bounding box center [234, 90] width 48 height 6
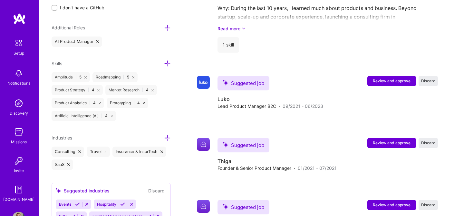
scroll to position [637, 0]
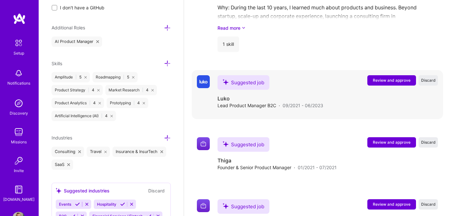
click at [379, 77] on span "Review and approve" at bounding box center [392, 79] width 38 height 5
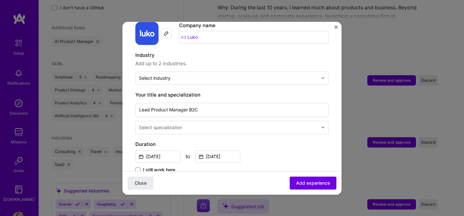
scroll to position [72, 0]
click at [200, 123] on input "text" at bounding box center [229, 126] width 180 height 7
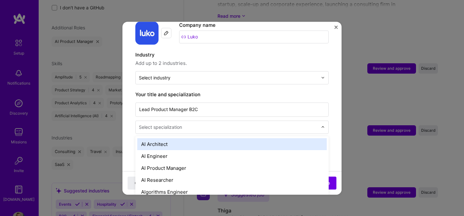
scroll to position [650, 0]
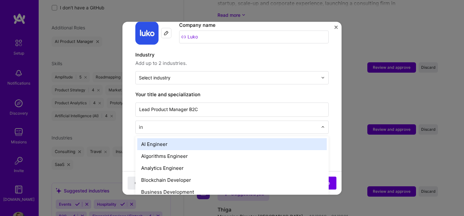
type input "i"
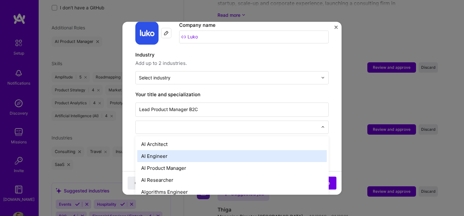
type input "a"
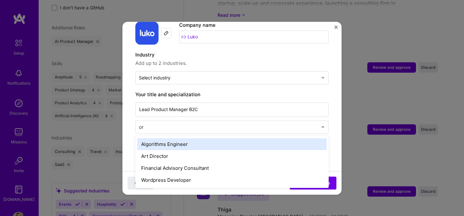
type input "o"
type input "r"
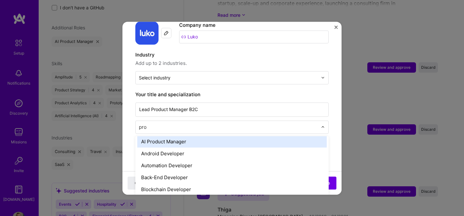
scroll to position [0, 0]
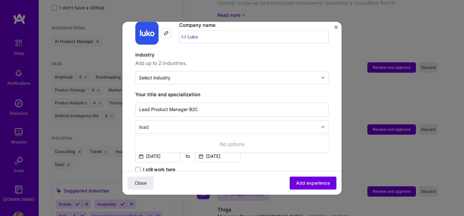
type input "h"
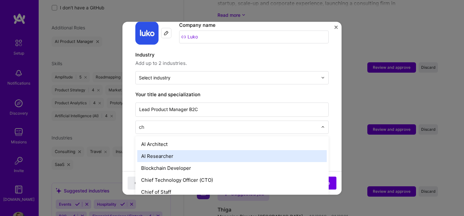
type input "c"
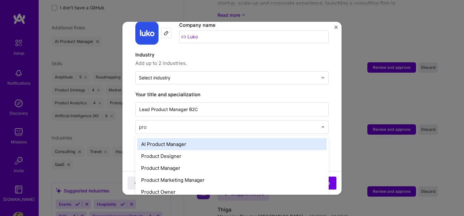
type input "prod"
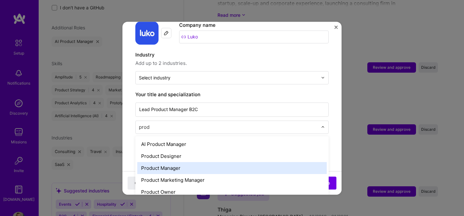
click at [210, 162] on div "Product Manager" at bounding box center [231, 168] width 189 height 12
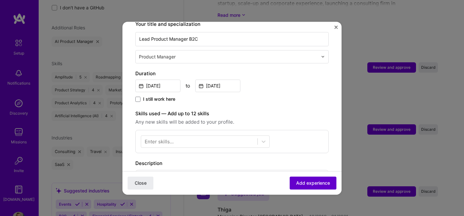
click at [323, 179] on span "Add experience" at bounding box center [313, 182] width 34 height 6
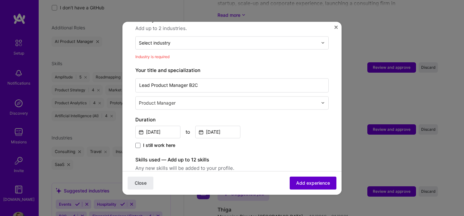
scroll to position [94, 0]
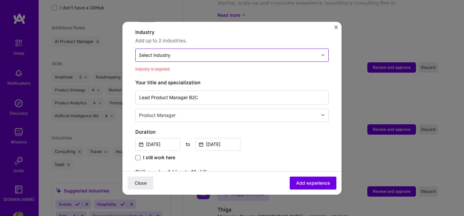
click at [188, 52] on input "text" at bounding box center [228, 55] width 179 height 7
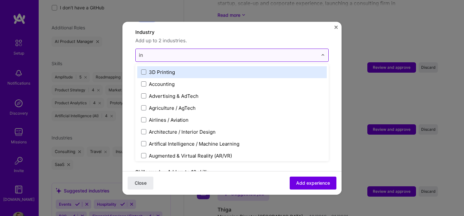
type input "ins"
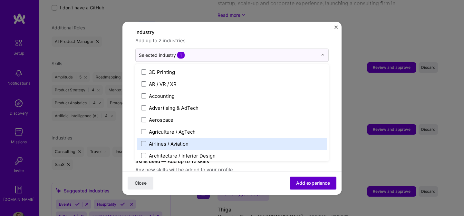
click at [312, 182] on span "Add experience" at bounding box center [313, 182] width 34 height 6
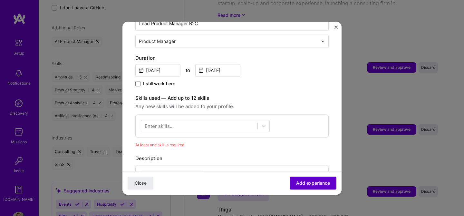
scroll to position [223, 0]
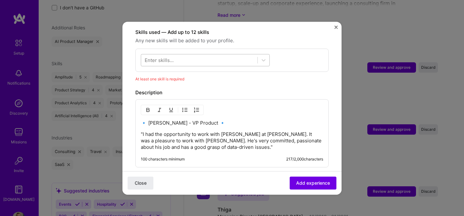
click at [193, 54] on div at bounding box center [199, 59] width 116 height 11
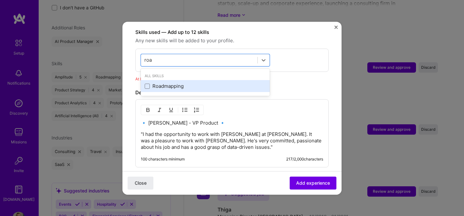
click at [170, 83] on div "Roadmapping" at bounding box center [205, 86] width 121 height 7
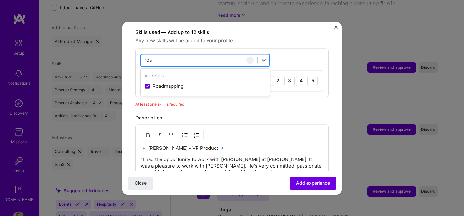
click at [179, 54] on div "roa roa" at bounding box center [199, 59] width 116 height 11
click at [178, 54] on div "roa roa" at bounding box center [199, 59] width 116 height 11
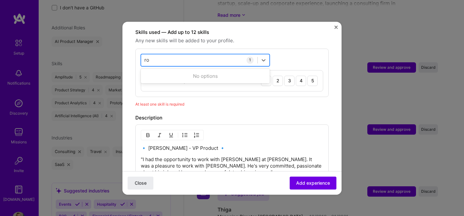
type input "r"
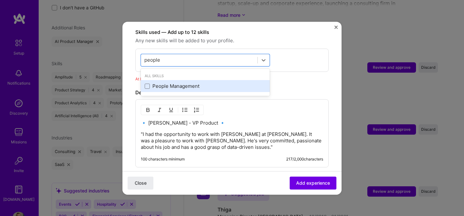
click at [168, 83] on div "People Management" at bounding box center [205, 86] width 121 height 7
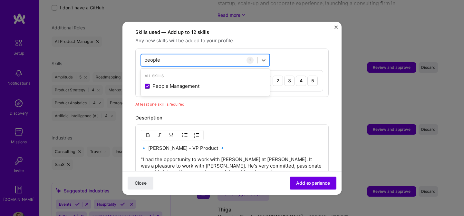
click at [176, 54] on div "people people" at bounding box center [199, 59] width 116 height 11
type input "p"
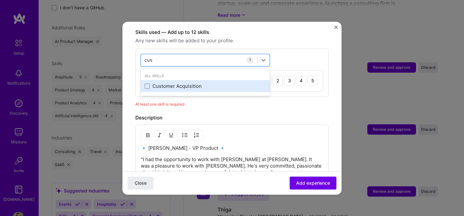
click at [159, 83] on div "Customer Acquisition" at bounding box center [205, 86] width 121 height 7
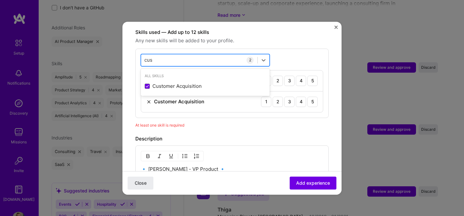
click at [160, 54] on div "cus cus" at bounding box center [199, 59] width 116 height 11
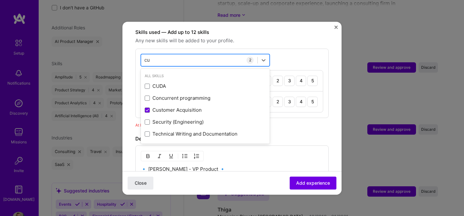
type input "c"
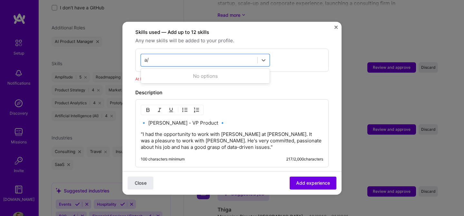
scroll to position [0, 0]
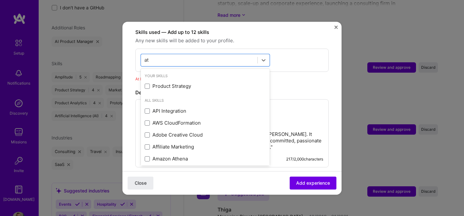
type input "a"
type input "t"
type input "o"
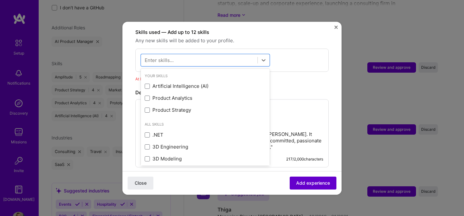
click at [318, 176] on button "Add experience" at bounding box center [313, 182] width 47 height 13
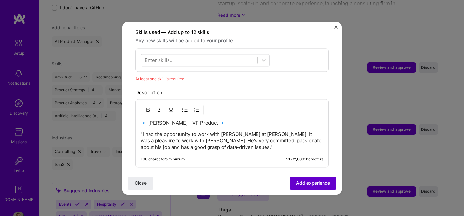
click at [314, 183] on span "Add experience" at bounding box center [313, 182] width 34 height 6
click at [248, 54] on div at bounding box center [199, 59] width 116 height 11
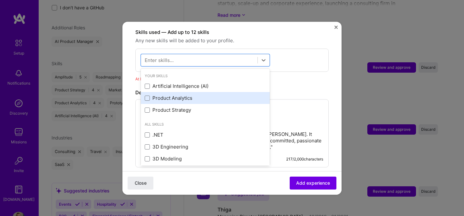
click at [201, 95] on div "Product Analytics" at bounding box center [205, 98] width 121 height 7
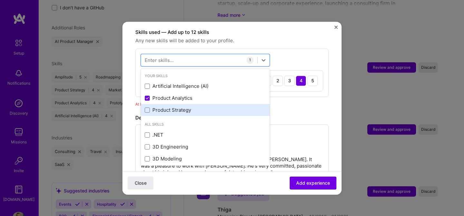
click at [187, 107] on div "Product Strategy" at bounding box center [205, 110] width 121 height 7
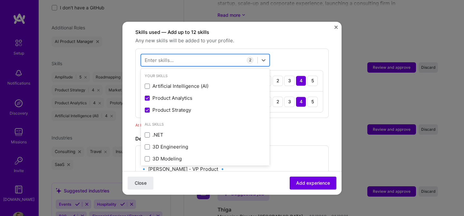
click at [188, 54] on div at bounding box center [199, 59] width 116 height 11
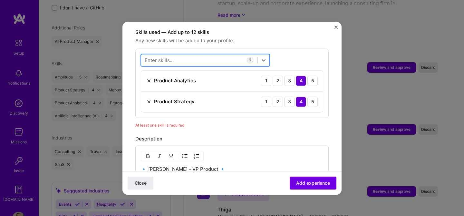
type input "a"
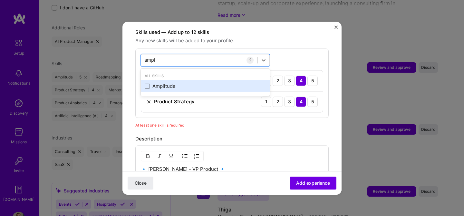
click at [172, 83] on div "Amplitude" at bounding box center [205, 86] width 121 height 7
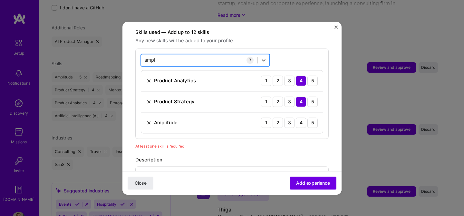
click at [172, 54] on div "ampl ampl" at bounding box center [199, 59] width 116 height 11
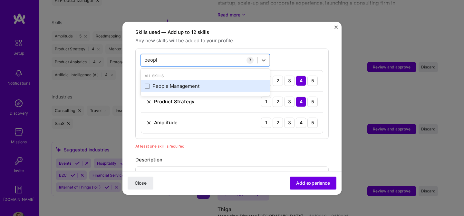
click at [163, 83] on div "People Management" at bounding box center [205, 86] width 121 height 7
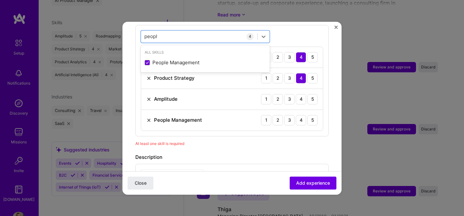
scroll to position [260, 0]
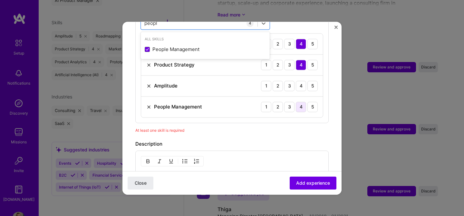
type input "peopl"
click at [301, 101] on div "4" at bounding box center [301, 106] width 10 height 10
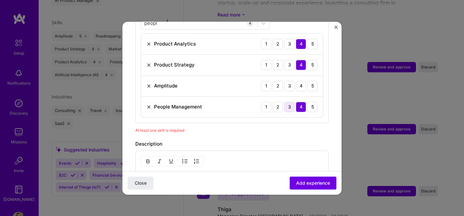
click at [292, 101] on div "3" at bounding box center [289, 106] width 10 height 10
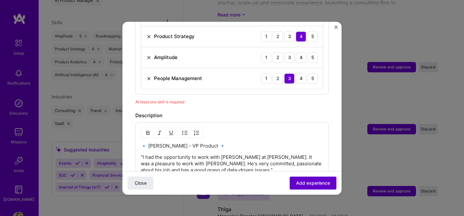
click at [323, 181] on span "Add experience" at bounding box center [313, 182] width 34 height 6
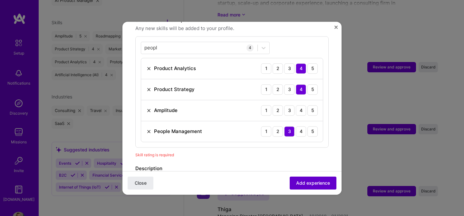
scroll to position [223, 0]
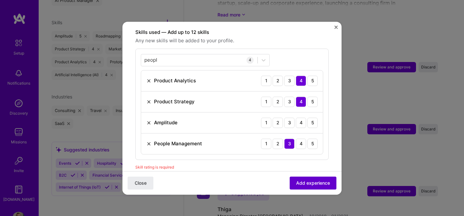
click at [323, 181] on span "Add experience" at bounding box center [313, 182] width 34 height 6
click at [299, 117] on div "4" at bounding box center [301, 122] width 10 height 10
click at [306, 180] on span "Add experience" at bounding box center [313, 182] width 34 height 6
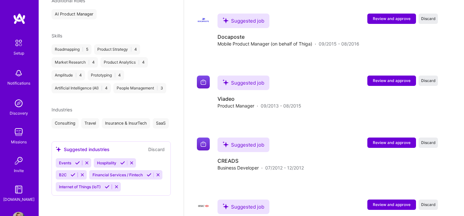
scroll to position [687, 0]
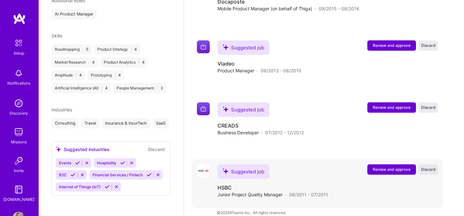
click at [425, 164] on button "Discard" at bounding box center [427, 169] width 19 height 10
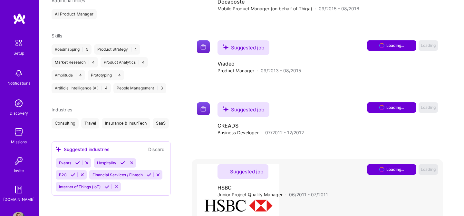
scroll to position [625, 0]
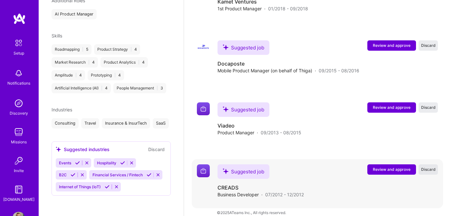
click at [435, 164] on button "Discard" at bounding box center [427, 169] width 19 height 10
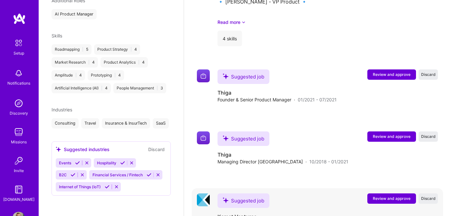
scroll to position [409, 0]
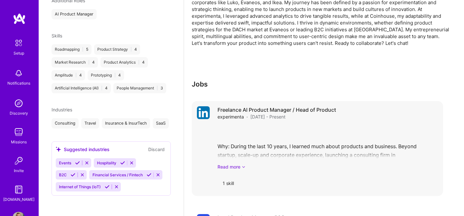
click at [235, 163] on link "Read more" at bounding box center [327, 166] width 220 height 7
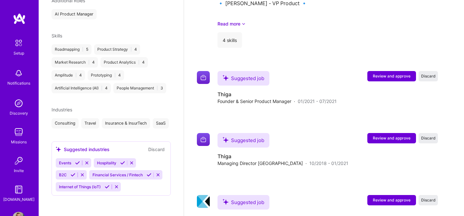
scroll to position [535, 0]
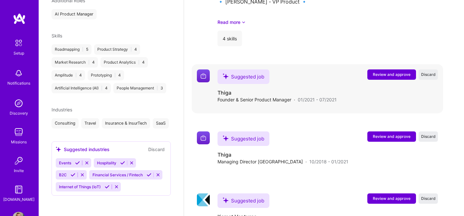
click at [400, 72] on span "Review and approve" at bounding box center [392, 74] width 38 height 5
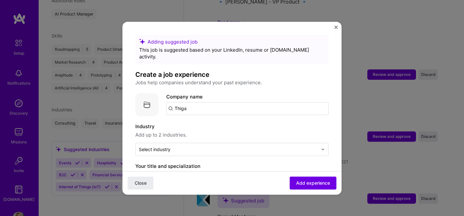
click at [214, 105] on input "Thiga" at bounding box center [247, 108] width 162 height 13
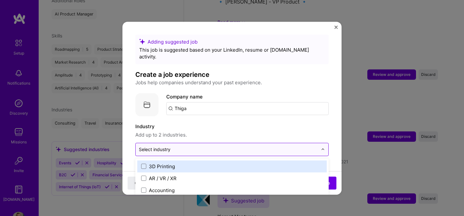
click at [180, 146] on input "text" at bounding box center [228, 149] width 179 height 7
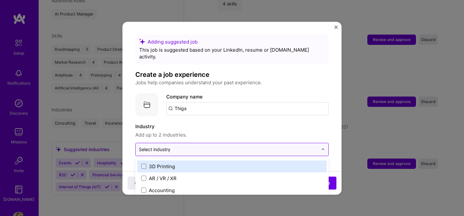
scroll to position [570, 0]
type input "con"
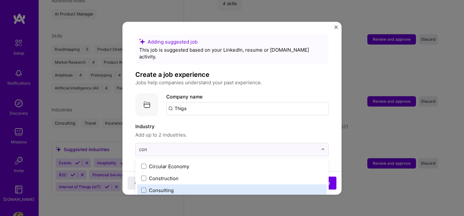
click at [159, 184] on div "Consulting" at bounding box center [231, 190] width 189 height 12
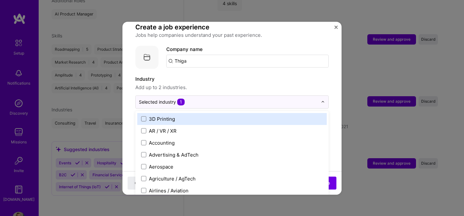
click at [239, 83] on span "Add up to 2 industries." at bounding box center [231, 87] width 193 height 8
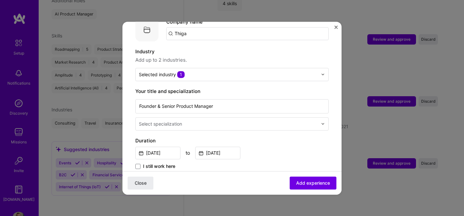
scroll to position [81, 0]
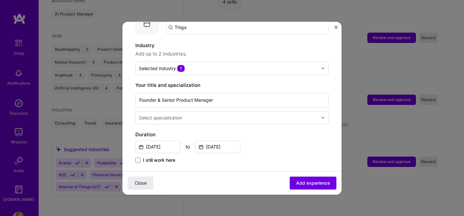
click at [191, 114] on input "text" at bounding box center [229, 117] width 180 height 7
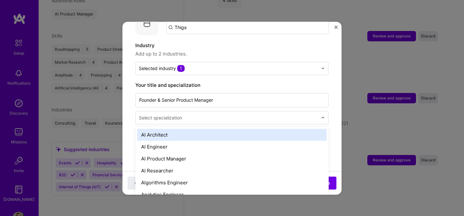
scroll to position [574, 0]
type input "p"
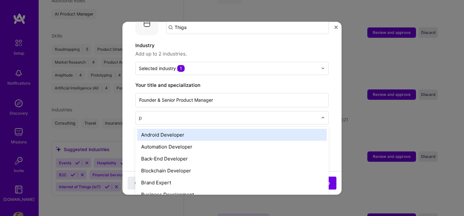
scroll to position [577, 0]
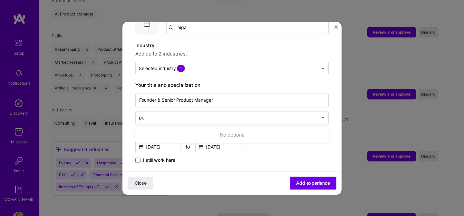
type input "p"
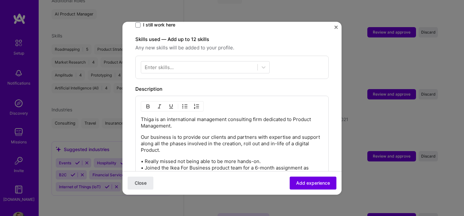
scroll to position [221, 0]
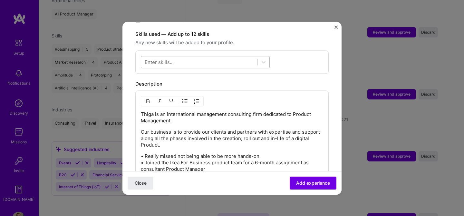
click at [225, 61] on div at bounding box center [205, 62] width 129 height 12
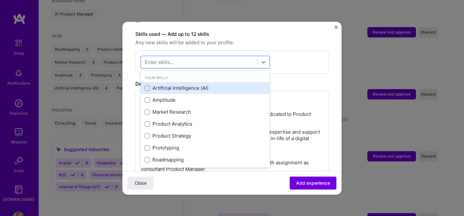
click at [204, 85] on div "Artificial Intelligence (AI)" at bounding box center [205, 88] width 121 height 7
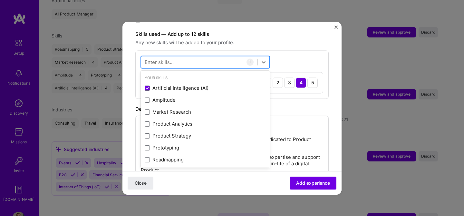
click at [208, 56] on div at bounding box center [199, 61] width 116 height 11
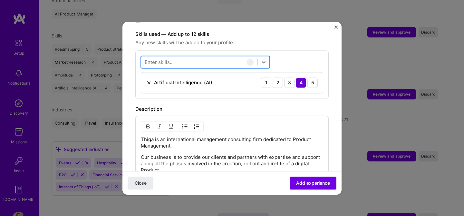
click at [208, 56] on div at bounding box center [199, 61] width 116 height 11
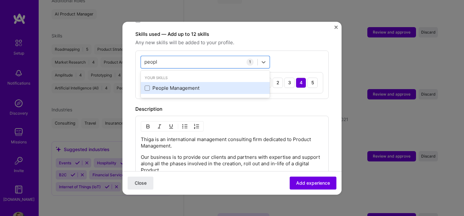
click at [193, 85] on div "People Management" at bounding box center [205, 88] width 121 height 7
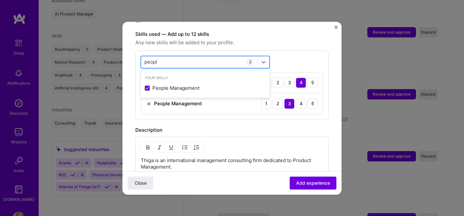
click at [196, 56] on div "peopl peopl" at bounding box center [199, 61] width 116 height 11
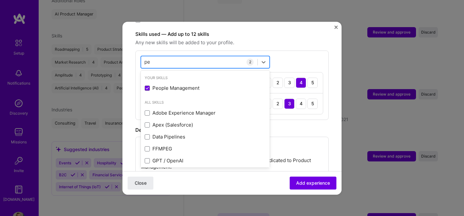
type input "p"
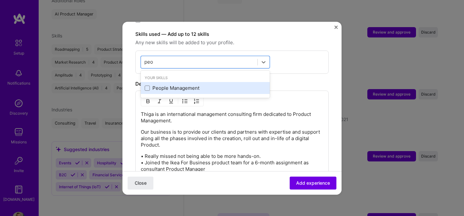
click at [180, 82] on div "People Management" at bounding box center [205, 88] width 129 height 12
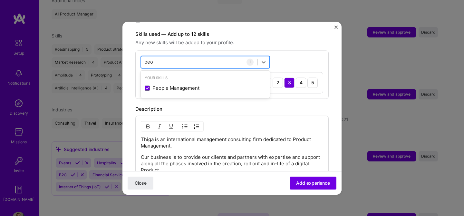
click at [170, 56] on div "peo peo" at bounding box center [199, 61] width 116 height 11
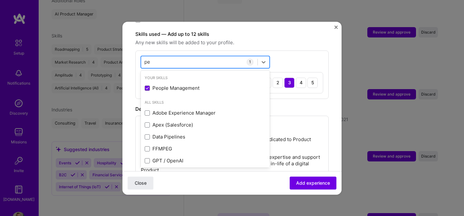
type input "p"
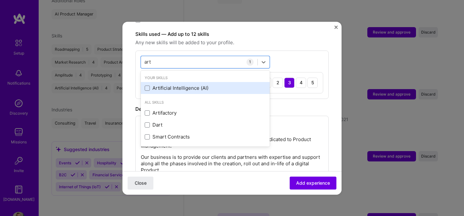
click at [167, 85] on div "Artificial Intelligence (AI)" at bounding box center [205, 88] width 121 height 7
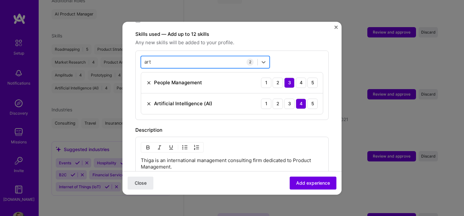
click at [171, 56] on div "art art" at bounding box center [199, 61] width 116 height 11
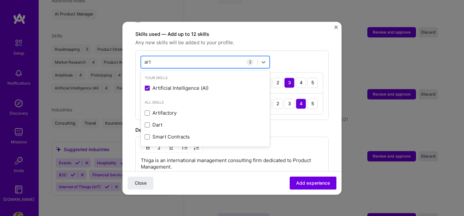
click at [171, 56] on div "art art" at bounding box center [199, 61] width 116 height 11
type input "a"
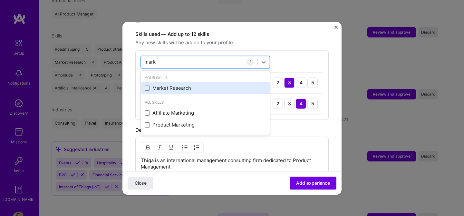
click at [176, 85] on div "Market Research" at bounding box center [205, 88] width 121 height 7
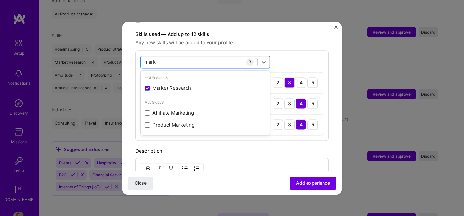
type input "mark"
click at [300, 50] on div "option Market Research, selected. option Market Research selected, 0 of 2. 3 re…" at bounding box center [231, 95] width 193 height 90
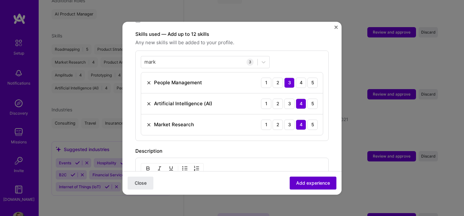
click at [312, 178] on button "Add experience" at bounding box center [313, 182] width 47 height 13
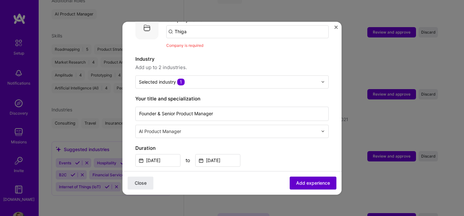
click at [312, 178] on button "Add experience" at bounding box center [313, 182] width 47 height 13
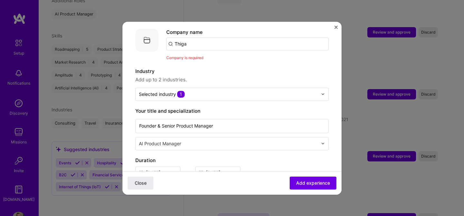
scroll to position [43, 0]
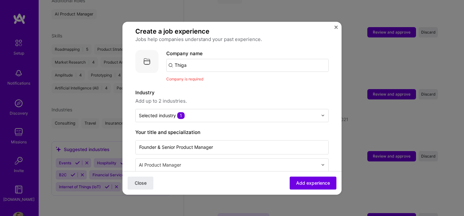
click at [211, 59] on input "Thiga" at bounding box center [247, 65] width 162 height 13
type input "Thiga"
click at [204, 77] on div "Thiga" at bounding box center [211, 82] width 18 height 11
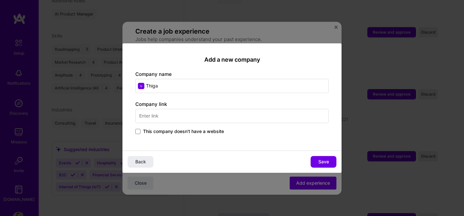
click at [219, 114] on input "text" at bounding box center [231, 116] width 193 height 14
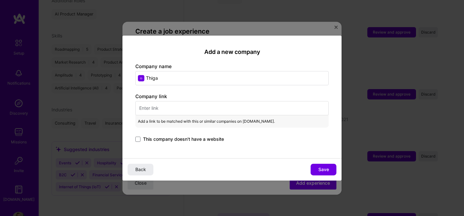
click at [226, 114] on input "text" at bounding box center [231, 108] width 193 height 14
paste input "[URL][DOMAIN_NAME]"
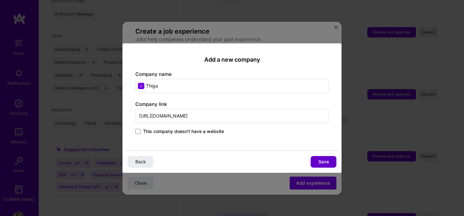
type input "[URL][DOMAIN_NAME]"
click at [322, 160] on span "Save" at bounding box center [323, 161] width 11 height 6
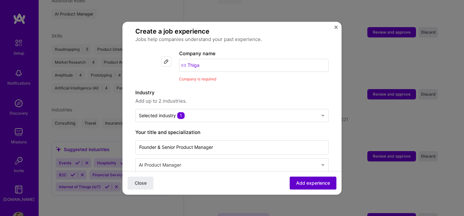
click at [312, 182] on span "Add experience" at bounding box center [313, 182] width 34 height 6
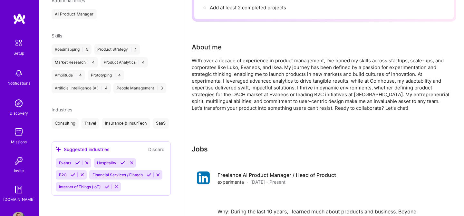
scroll to position [0, 0]
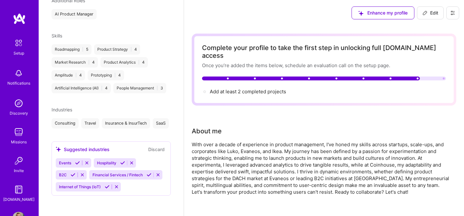
click at [9, 40] on link "Setup" at bounding box center [19, 46] width 40 height 20
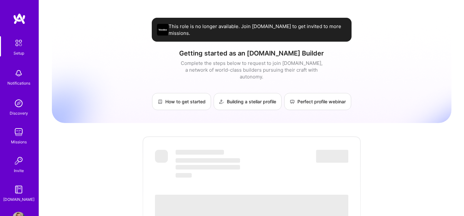
click at [13, 135] on img at bounding box center [18, 131] width 13 height 13
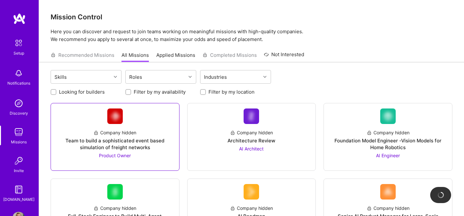
scroll to position [17, 0]
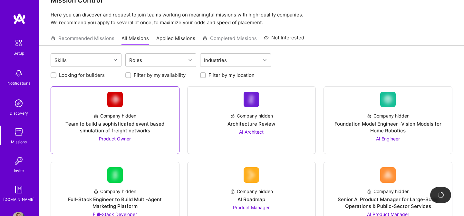
click at [123, 139] on span "Product Owner" at bounding box center [115, 138] width 32 height 5
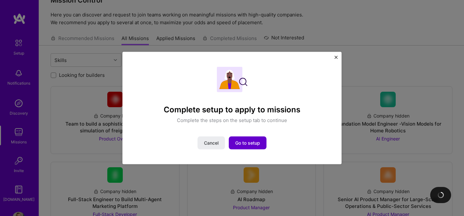
click at [243, 144] on span "Go to setup" at bounding box center [247, 142] width 25 height 6
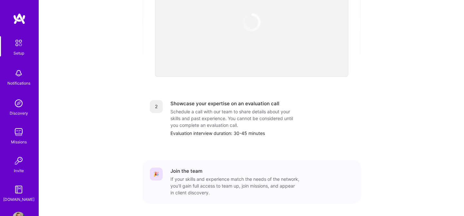
scroll to position [252, 0]
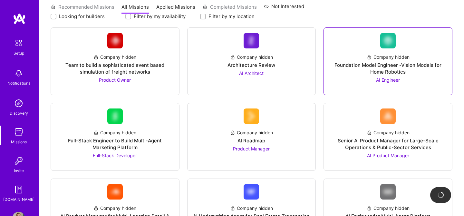
scroll to position [77, 0]
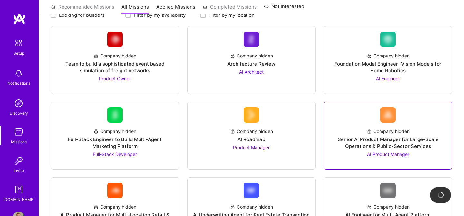
click at [377, 154] on span "AI Product Manager" at bounding box center [388, 153] width 42 height 5
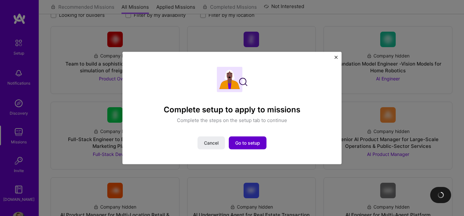
click at [258, 142] on span "Go to setup" at bounding box center [247, 142] width 25 height 6
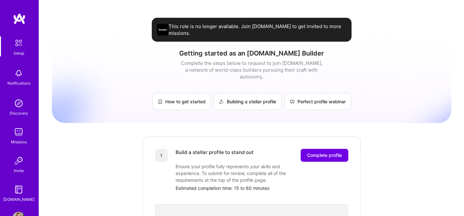
click at [329, 154] on div "Build a stellar profile to stand out Complete profile Ensure your profile fully…" at bounding box center [262, 170] width 173 height 43
click at [329, 153] on button "Complete profile" at bounding box center [325, 155] width 48 height 13
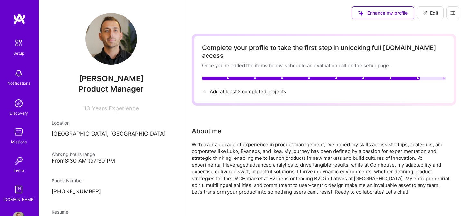
click at [247, 88] on div "Complete your profile to take the first step in unlocking full [DOMAIN_NAME] ac…" at bounding box center [324, 70] width 264 height 72
click at [248, 88] on span "Add at least 2 completed projects →" at bounding box center [251, 91] width 82 height 6
select select "ES"
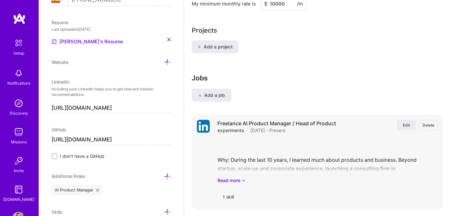
scroll to position [473, 0]
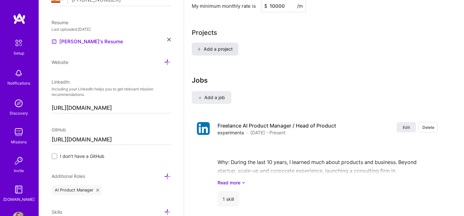
click at [213, 46] on span "Add a project" at bounding box center [214, 49] width 35 height 6
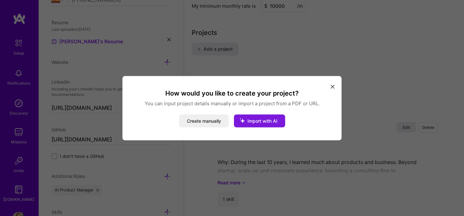
click at [260, 120] on span "Import with AI" at bounding box center [262, 120] width 30 height 5
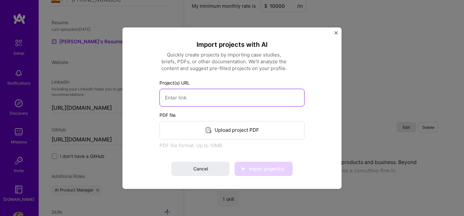
click at [239, 95] on input at bounding box center [231, 97] width 145 height 18
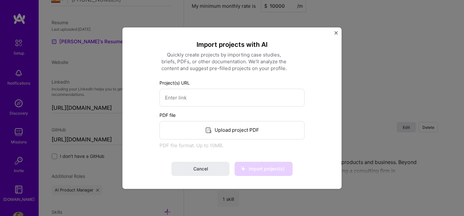
click at [227, 130] on div "Upload project PDF" at bounding box center [231, 129] width 145 height 18
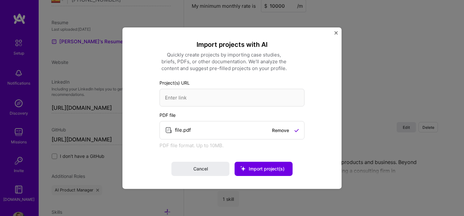
click at [279, 169] on span "Import project(s)" at bounding box center [267, 168] width 36 height 5
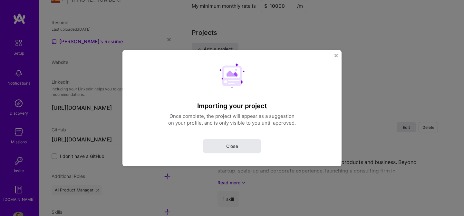
click at [227, 139] on button "Close" at bounding box center [232, 146] width 58 height 14
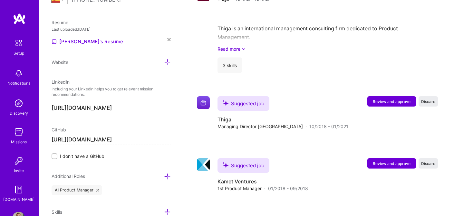
scroll to position [826, 0]
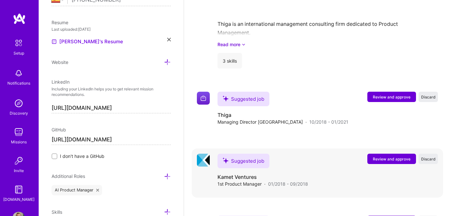
click at [396, 156] on span "Review and approve" at bounding box center [392, 158] width 38 height 5
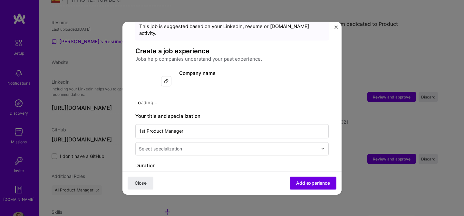
scroll to position [24, 0]
click at [249, 145] on input "text" at bounding box center [229, 148] width 180 height 7
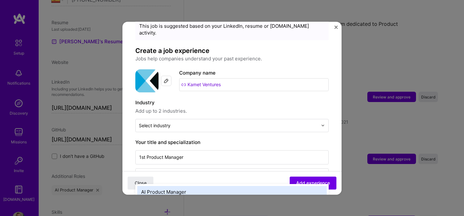
type input "produc"
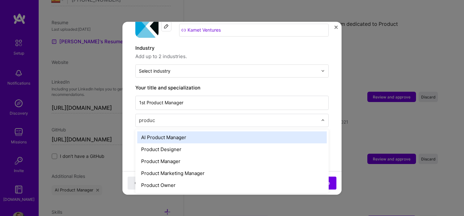
scroll to position [79, 0]
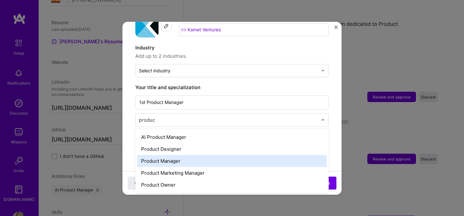
click at [196, 155] on div "Product Manager" at bounding box center [231, 161] width 189 height 12
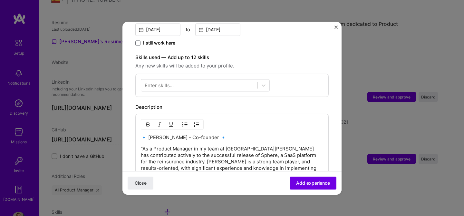
scroll to position [197, 0]
click at [188, 80] on div at bounding box center [199, 85] width 116 height 11
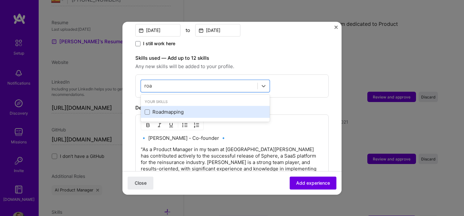
click at [160, 109] on div "Roadmapping" at bounding box center [205, 112] width 121 height 7
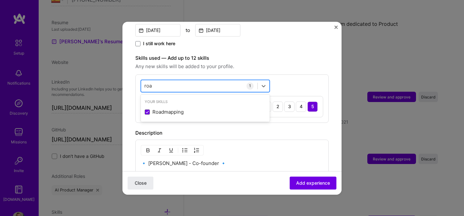
click at [163, 80] on div "roa roa" at bounding box center [199, 85] width 116 height 11
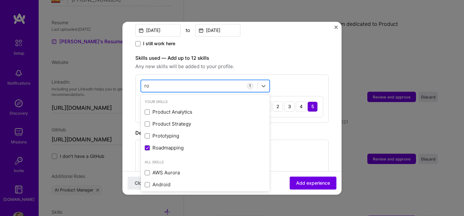
type input "r"
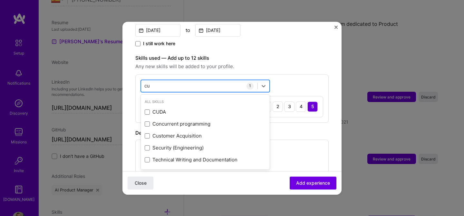
type input "c"
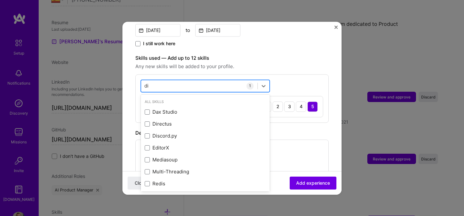
type input "d"
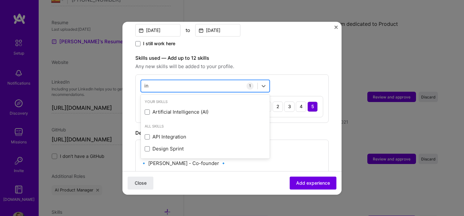
type input "i"
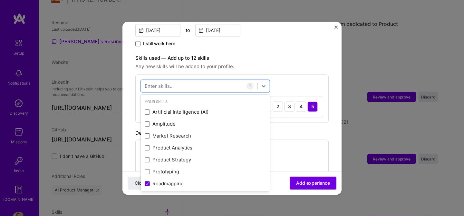
click at [333, 80] on form "Adding suggested job This job is suggested based on your LinkedIn, resume or [D…" at bounding box center [231, 101] width 219 height 529
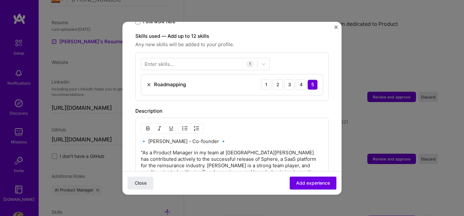
click at [316, 190] on div "Close Add experience" at bounding box center [231, 182] width 219 height 24
click at [314, 186] on button "Add experience" at bounding box center [313, 182] width 47 height 13
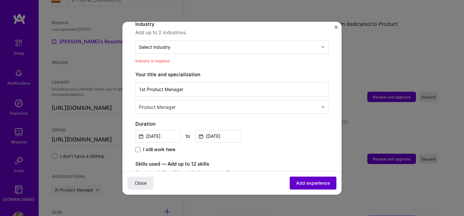
scroll to position [94, 0]
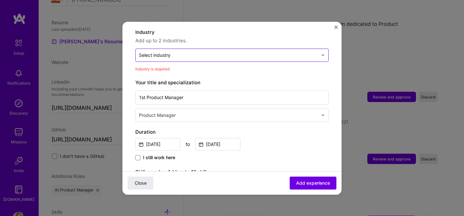
click at [237, 52] on input "text" at bounding box center [228, 55] width 179 height 7
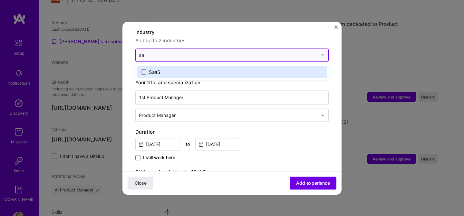
type input "saa"
click at [225, 69] on label "SaaS" at bounding box center [232, 72] width 182 height 7
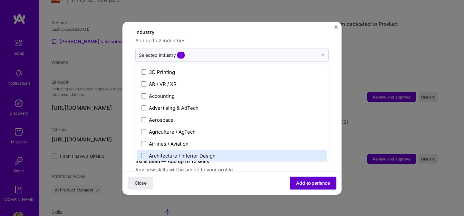
click at [317, 183] on span "Add experience" at bounding box center [313, 182] width 34 height 6
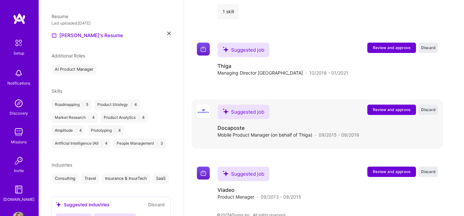
scroll to position [645, 0]
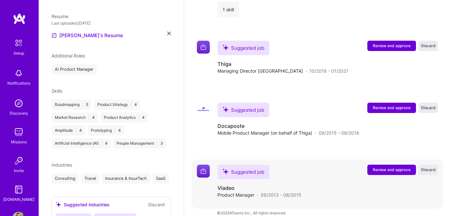
click at [387, 167] on span "Review and approve" at bounding box center [392, 169] width 38 height 5
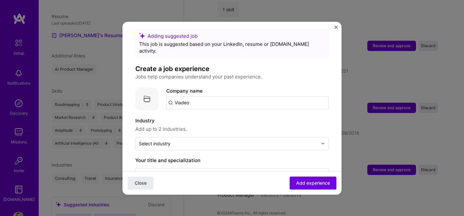
scroll to position [7, 0]
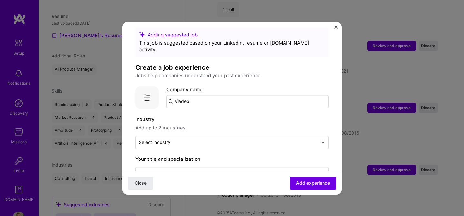
click at [245, 87] on div "Company name Viadeo" at bounding box center [247, 97] width 162 height 22
click at [235, 97] on input "Viadeo" at bounding box center [247, 101] width 162 height 13
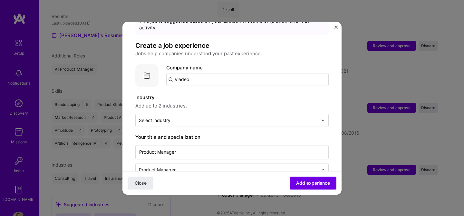
scroll to position [35, 0]
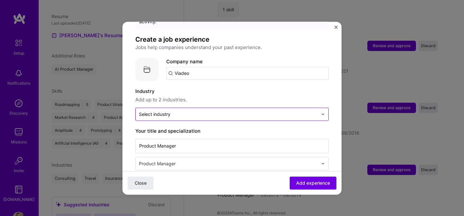
click at [227, 110] on input "text" at bounding box center [228, 113] width 179 height 7
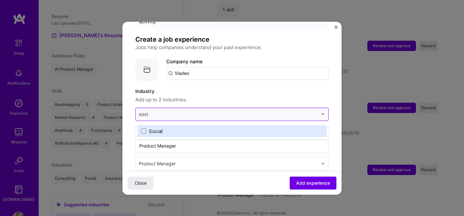
type input "[PERSON_NAME]"
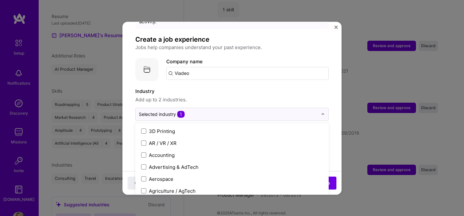
click at [253, 96] on span "Add up to 2 industries." at bounding box center [231, 100] width 193 height 8
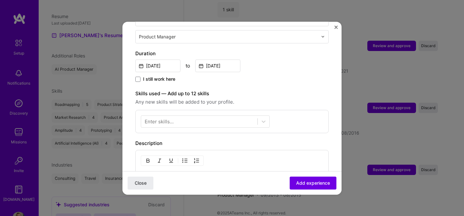
scroll to position [162, 0]
click at [222, 109] on div "Enter skills..." at bounding box center [231, 120] width 193 height 23
click at [219, 115] on div at bounding box center [199, 120] width 116 height 11
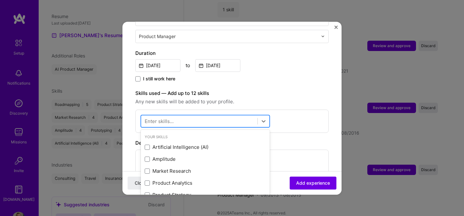
type input "p"
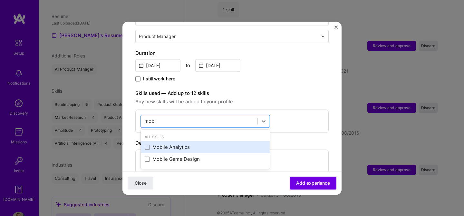
click at [202, 141] on div "Mobile Analytics" at bounding box center [205, 147] width 129 height 12
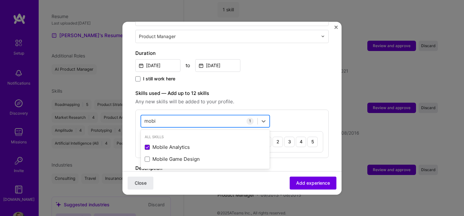
click at [183, 115] on div "mobi mobi" at bounding box center [199, 120] width 116 height 11
type input "m"
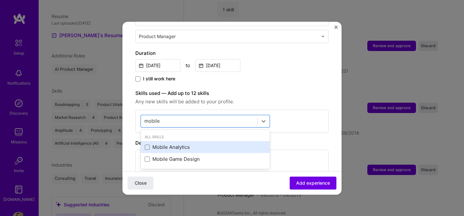
click at [172, 144] on div "Mobile Analytics" at bounding box center [205, 147] width 121 height 7
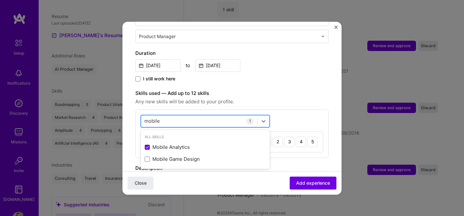
click at [173, 115] on div "mobile mobile" at bounding box center [199, 120] width 116 height 11
type input "m"
type input "mobil"
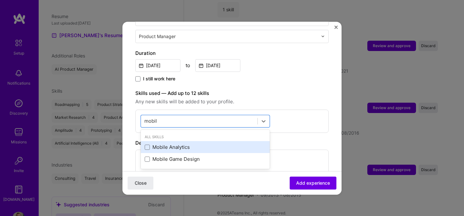
click at [167, 141] on div "Mobile Analytics" at bounding box center [205, 147] width 129 height 12
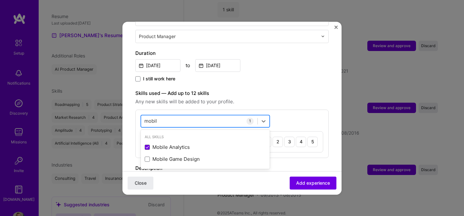
click at [155, 117] on input "mobil" at bounding box center [150, 120] width 13 height 7
type input "m"
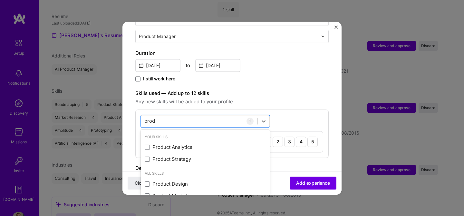
click at [286, 109] on div "option Mobile Analytics, selected. option Product Analytics focused, 0 of 2. 4 …" at bounding box center [231, 133] width 193 height 48
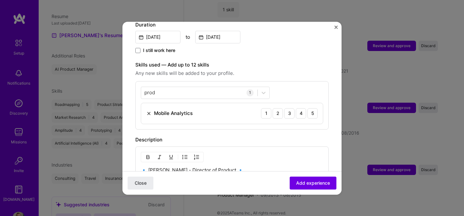
scroll to position [181, 0]
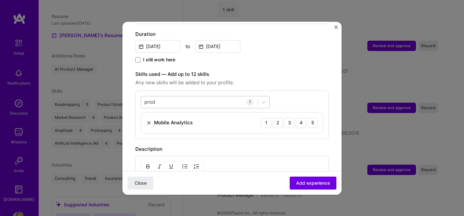
click at [193, 96] on div "prod prod" at bounding box center [199, 101] width 116 height 11
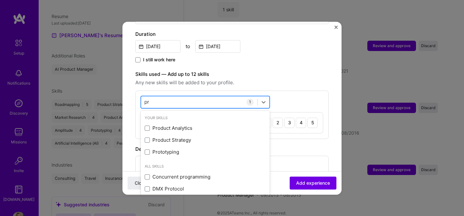
type input "p"
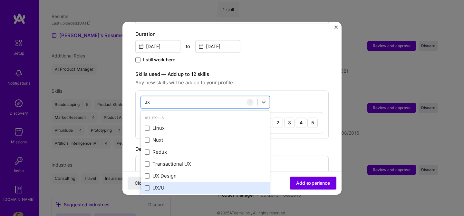
click at [175, 182] on div "UX/UI" at bounding box center [205, 188] width 129 height 12
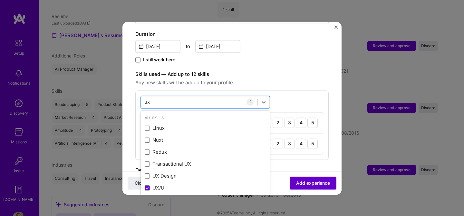
type input "ux"
click at [317, 186] on button "Add experience" at bounding box center [313, 182] width 47 height 13
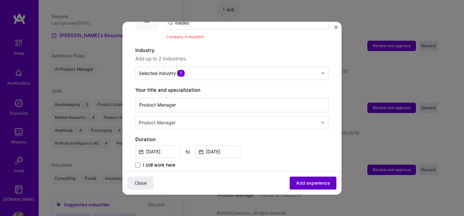
scroll to position [64, 0]
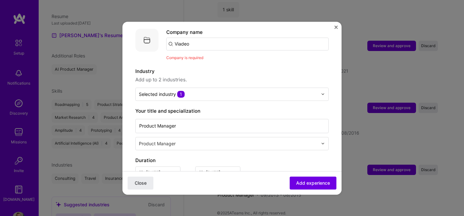
click at [209, 39] on input "Viadeo" at bounding box center [247, 43] width 162 height 13
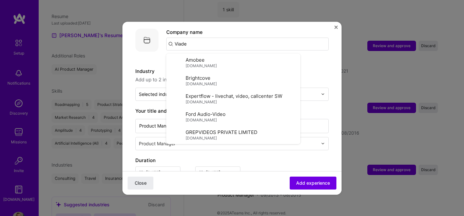
type input "Viadeo"
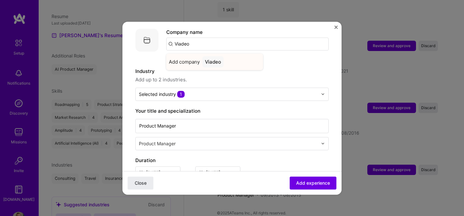
click at [238, 58] on div "Add company Viadeo" at bounding box center [214, 61] width 97 height 16
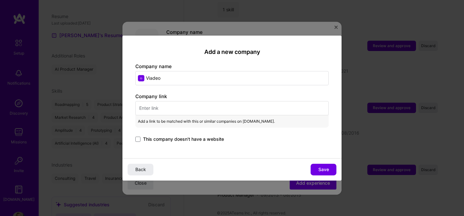
click at [183, 107] on input "text" at bounding box center [231, 108] width 193 height 14
paste input "[URL][DOMAIN_NAME]"
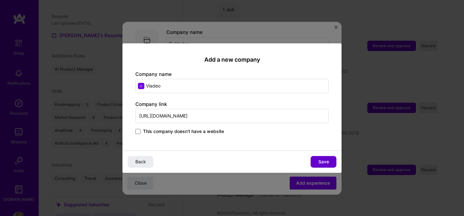
type input "[URL][DOMAIN_NAME]"
click at [321, 162] on span "Save" at bounding box center [323, 161] width 11 height 6
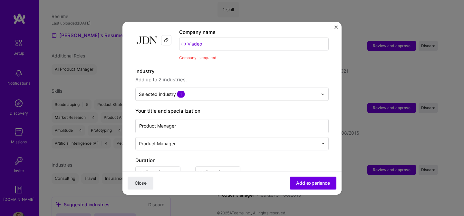
click at [315, 183] on span "Add experience" at bounding box center [313, 182] width 34 height 6
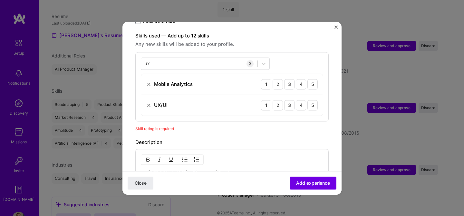
scroll to position [223, 0]
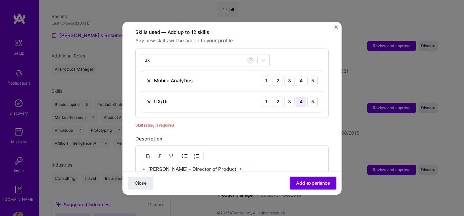
click at [301, 96] on div "4" at bounding box center [301, 101] width 10 height 10
click at [299, 75] on div "4" at bounding box center [301, 80] width 10 height 10
click at [310, 182] on span "Add experience" at bounding box center [313, 182] width 34 height 6
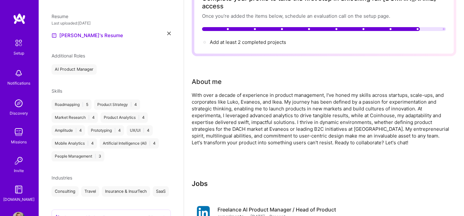
scroll to position [0, 0]
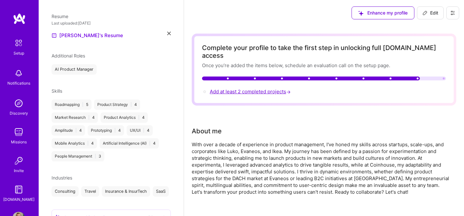
click at [273, 88] on span "Add at least 2 completed projects →" at bounding box center [251, 91] width 82 height 6
select select "ES"
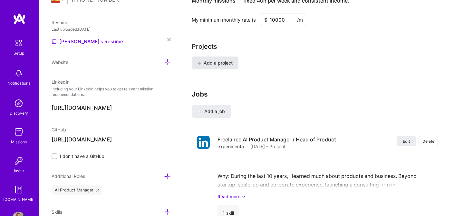
scroll to position [453, 0]
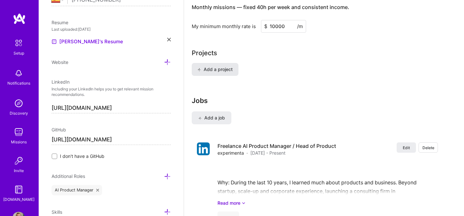
click at [218, 66] on span "Add a project" at bounding box center [214, 69] width 35 height 6
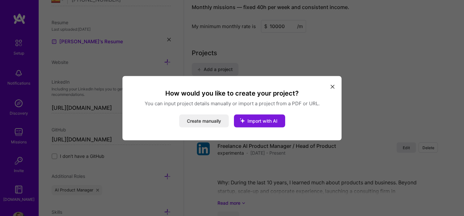
click at [259, 119] on span "Import with AI" at bounding box center [262, 120] width 30 height 5
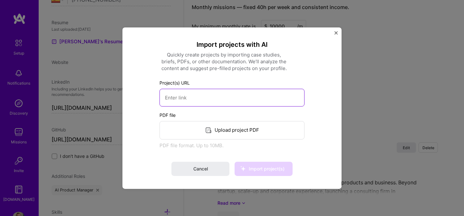
click at [213, 98] on input at bounding box center [231, 97] width 145 height 18
click at [202, 97] on input at bounding box center [231, 97] width 145 height 18
click at [208, 100] on input at bounding box center [231, 97] width 145 height 18
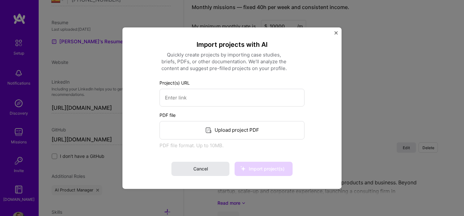
click at [222, 167] on button "Cancel" at bounding box center [200, 168] width 58 height 14
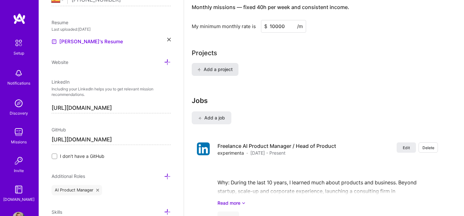
click at [215, 66] on span "Add a project" at bounding box center [214, 69] width 35 height 6
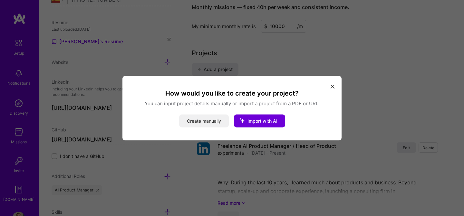
click at [198, 121] on button "Create manually" at bounding box center [204, 120] width 50 height 13
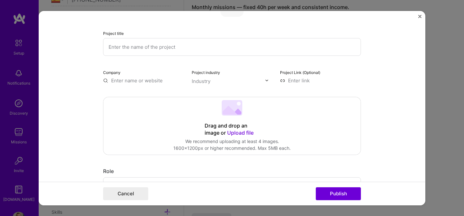
scroll to position [33, 0]
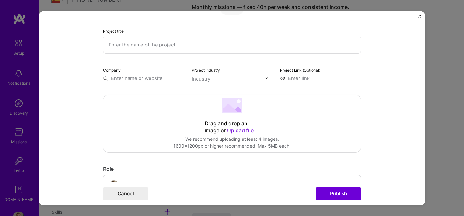
click at [208, 47] on input "text" at bounding box center [232, 44] width 258 height 18
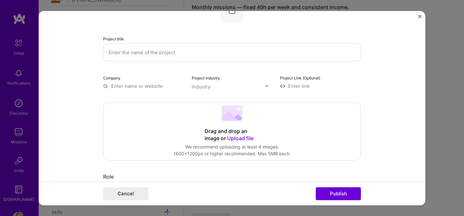
scroll to position [24, 0]
click at [418, 15] on form "Project title Company Project industry Industry Project Link (Optional) Drag an…" at bounding box center [232, 108] width 387 height 194
click at [189, 90] on div "Company Project industry Industry Project Link (Optional)" at bounding box center [232, 82] width 258 height 15
click at [205, 88] on div "Industry" at bounding box center [201, 87] width 19 height 7
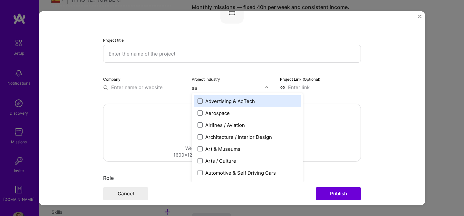
type input "saa"
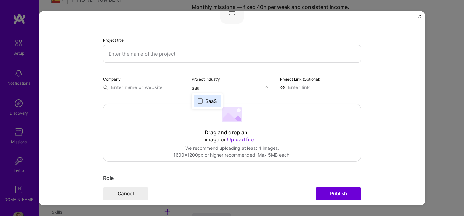
click at [207, 98] on div "SaaS" at bounding box center [211, 100] width 12 height 7
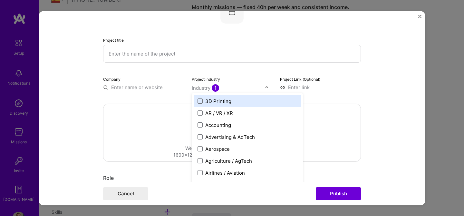
click at [136, 87] on input "text" at bounding box center [143, 86] width 81 height 7
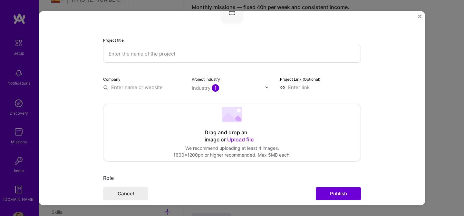
paste input "[URL][DOMAIN_NAME]"
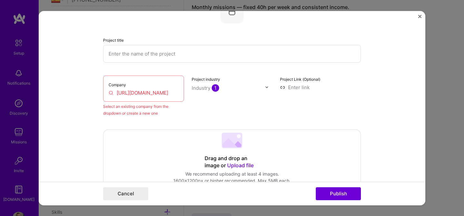
click at [160, 92] on input "[URL][DOMAIN_NAME]" at bounding box center [144, 92] width 70 height 7
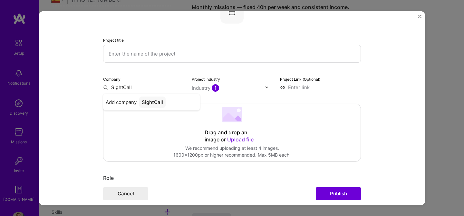
click at [316, 187] on button "Publish" at bounding box center [338, 193] width 45 height 13
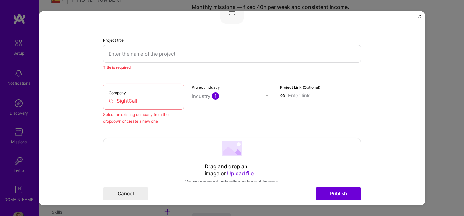
scroll to position [13, 0]
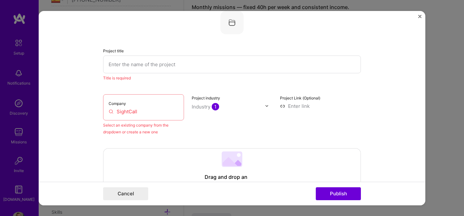
click at [142, 109] on input "SightCall" at bounding box center [144, 111] width 70 height 7
click at [126, 111] on input "SightCall" at bounding box center [144, 111] width 70 height 7
click at [141, 111] on input "SightCall" at bounding box center [144, 111] width 70 height 7
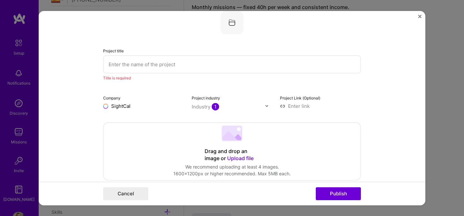
type input "SightCall"
click at [129, 123] on span "Add company" at bounding box center [121, 120] width 31 height 7
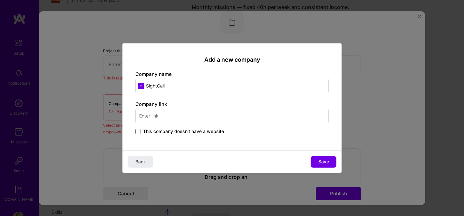
click at [173, 119] on input "text" at bounding box center [231, 116] width 193 height 14
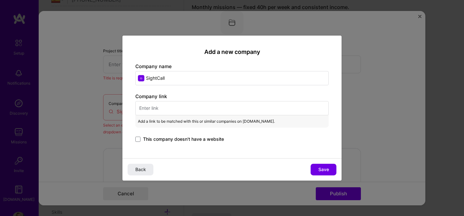
paste input "[URL][DOMAIN_NAME]"
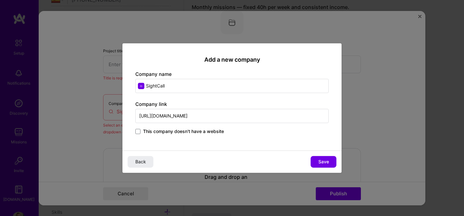
click at [186, 116] on input "[URL][DOMAIN_NAME]" at bounding box center [231, 116] width 193 height 14
drag, startPoint x: 184, startPoint y: 116, endPoint x: 251, endPoint y: 116, distance: 66.7
click at [251, 116] on input "[URL][DOMAIN_NAME]" at bounding box center [231, 116] width 193 height 14
type input "[URL][DOMAIN_NAME]"
click at [321, 159] on span "Save" at bounding box center [323, 161] width 11 height 6
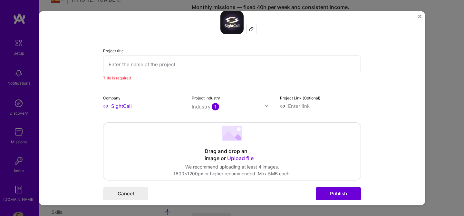
click at [291, 105] on input at bounding box center [320, 105] width 81 height 7
paste input "[URL][DOMAIN_NAME]"
type input "[URL][DOMAIN_NAME]"
click at [131, 64] on input "text" at bounding box center [232, 64] width 258 height 18
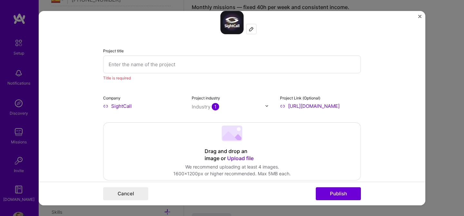
scroll to position [0, 0]
click at [142, 62] on input "text" at bounding box center [232, 64] width 258 height 18
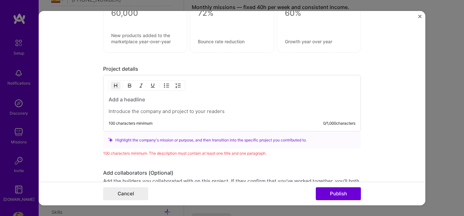
scroll to position [495, 0]
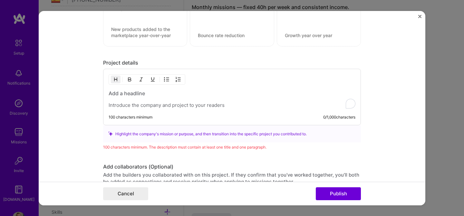
click at [143, 108] on p "To enrich screen reader interactions, please activate Accessibility in Grammarl…" at bounding box center [232, 105] width 247 height 6
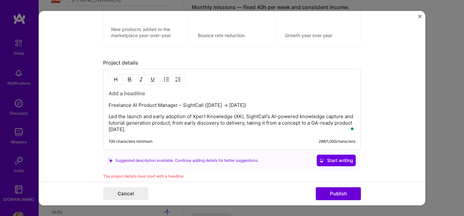
click at [141, 100] on div "Freelance AI Product Manager – SightCall ([DATE] → [DATE]) Led the launch and e…" at bounding box center [232, 111] width 247 height 43
click at [140, 101] on div "Freelance AI Product Manager – SightCall ([DATE] → [DATE]) Led the launch and e…" at bounding box center [232, 111] width 247 height 43
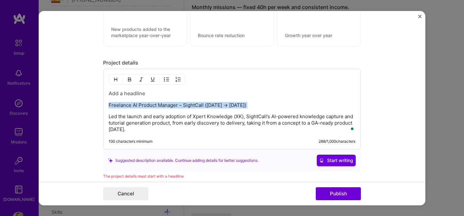
copy p "Freelance AI Product Manager – SightCall ([DATE] → [DATE])"
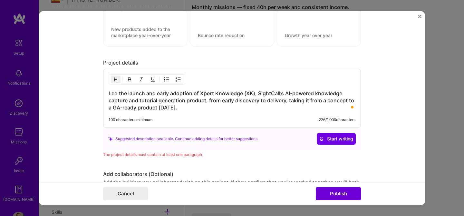
click at [115, 81] on img "button" at bounding box center [115, 79] width 5 height 5
click at [122, 99] on h3 "Led the launch and early adoption of Xpert Knowledge (XK), SightCall’s AI-power…" at bounding box center [232, 100] width 247 height 21
click at [115, 77] on img "button" at bounding box center [115, 79] width 5 height 5
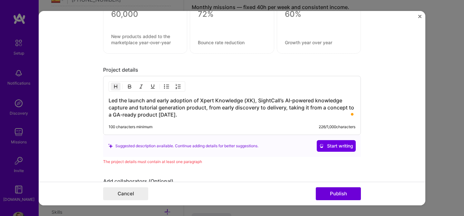
scroll to position [487, 0]
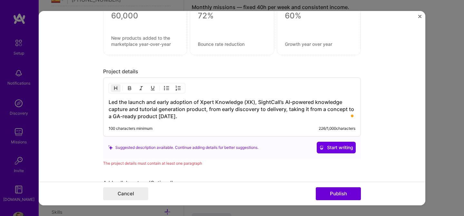
click at [162, 116] on h3 "Led the launch and early adoption of Xpert Knowledge (XK), SightCall’s AI-power…" at bounding box center [232, 108] width 247 height 21
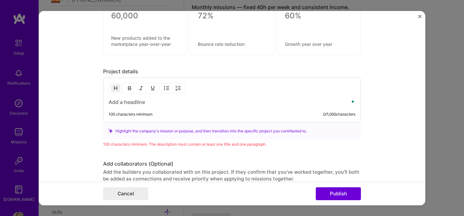
click at [356, 104] on div "100 characters minimum 0 / 1,000 characters" at bounding box center [232, 99] width 258 height 45
click at [252, 104] on h3 "To enrich screen reader interactions, please activate Accessibility in Grammarl…" at bounding box center [232, 101] width 247 height 7
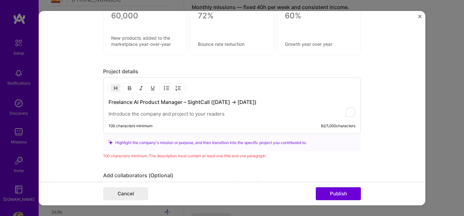
click at [177, 113] on p "To enrich screen reader interactions, please activate Accessibility in Grammarl…" at bounding box center [232, 113] width 247 height 6
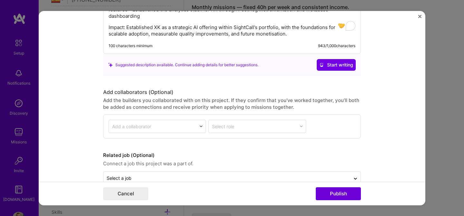
scroll to position [661, 0]
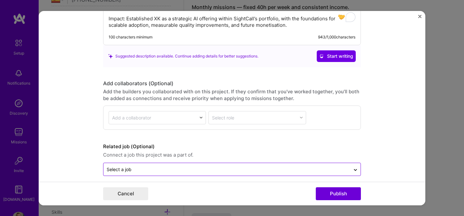
click at [157, 163] on div "Select a job" at bounding box center [226, 169] width 247 height 13
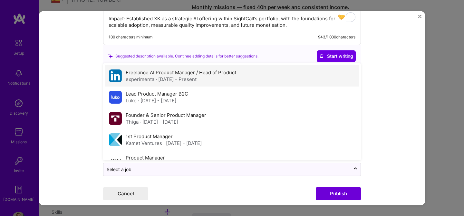
click at [177, 76] on span "· [DATE] - Present" at bounding box center [176, 79] width 41 height 6
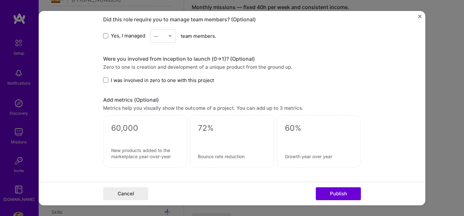
click at [136, 133] on div at bounding box center [145, 136] width 68 height 7
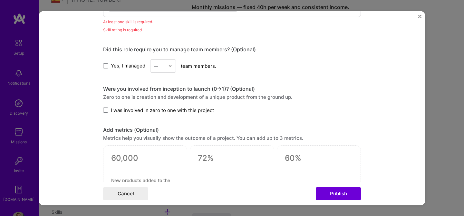
scroll to position [343, 0]
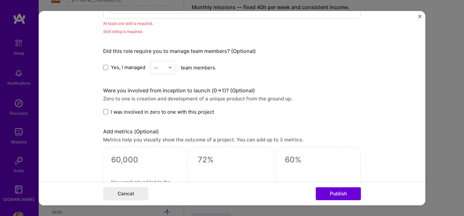
click at [147, 112] on span "I was involved in zero to one with this project" at bounding box center [162, 111] width 103 height 7
click at [0, 0] on input "I was involved in zero to one with this project" at bounding box center [0, 0] width 0 height 0
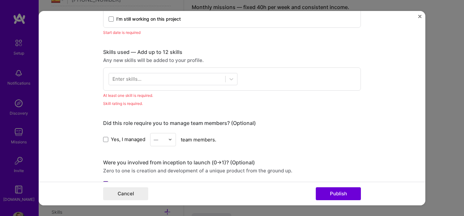
scroll to position [253, 0]
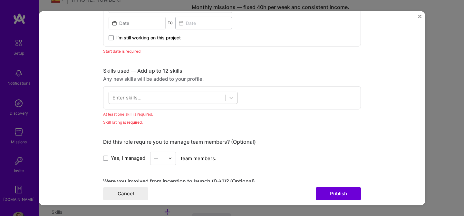
click at [147, 98] on div at bounding box center [167, 97] width 116 height 11
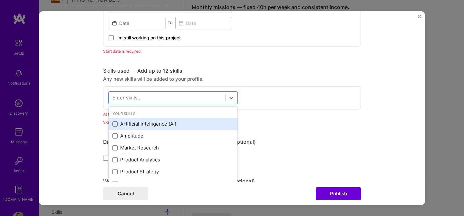
click at [139, 125] on div "Artificial Intelligence (AI)" at bounding box center [172, 123] width 121 height 7
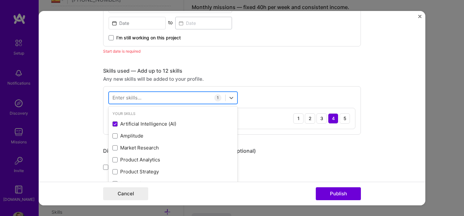
click at [143, 98] on div at bounding box center [167, 97] width 116 height 11
type input "a"
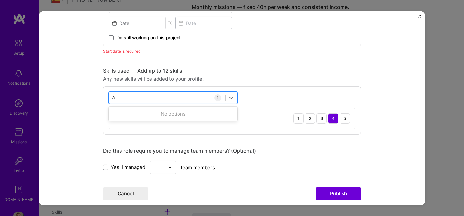
type input "A"
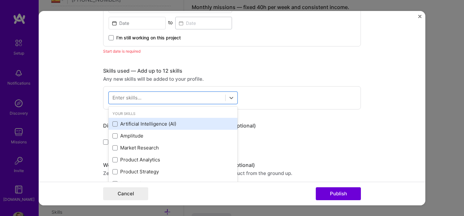
click at [146, 122] on div "Artificial Intelligence (AI)" at bounding box center [172, 123] width 121 height 7
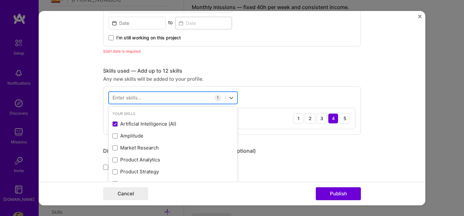
click at [149, 96] on div at bounding box center [167, 97] width 116 height 11
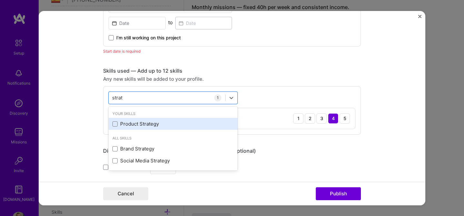
click at [142, 124] on div "Product Strategy" at bounding box center [172, 123] width 121 height 7
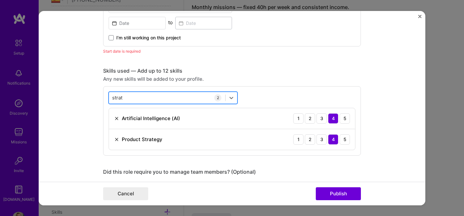
click at [143, 97] on div "strat strat" at bounding box center [167, 97] width 116 height 11
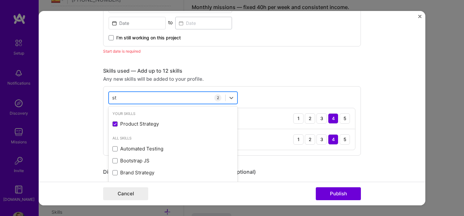
type input "s"
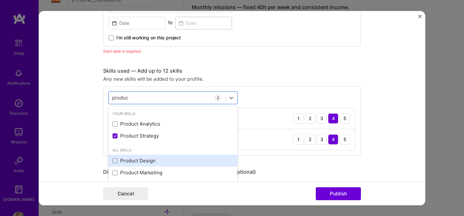
click at [150, 159] on div "Product Design" at bounding box center [172, 160] width 121 height 7
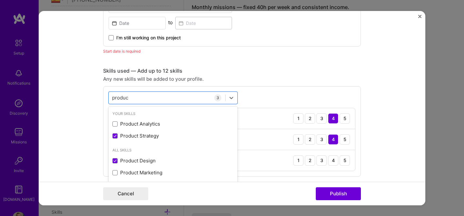
type input "produc"
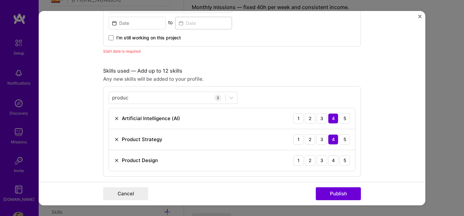
click at [279, 88] on div "produc produc 3 Artificial Intelligence (AI) 1 2 3 4 5 Product Strategy 1 2 3 4…" at bounding box center [232, 131] width 258 height 90
click at [180, 100] on div "produc produc" at bounding box center [167, 97] width 116 height 11
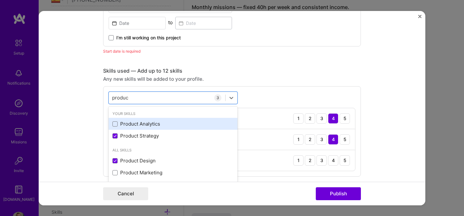
click at [167, 119] on div "Product Analytics" at bounding box center [173, 124] width 129 height 12
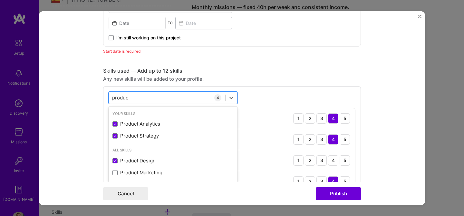
click at [254, 81] on div "Any new skills will be added to your profile." at bounding box center [232, 78] width 258 height 7
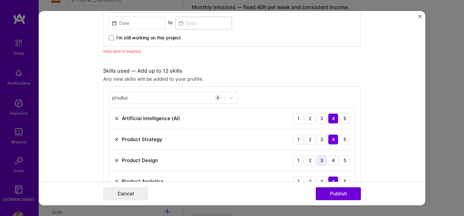
click at [326, 159] on div "3" at bounding box center [321, 160] width 10 height 10
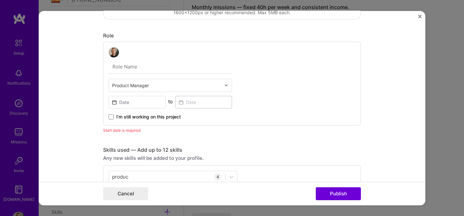
scroll to position [172, 0]
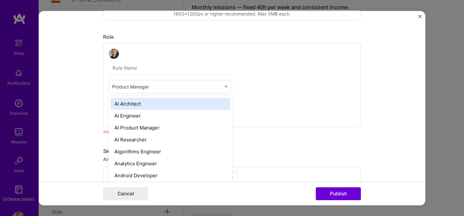
click at [145, 88] on input "text" at bounding box center [166, 86] width 109 height 7
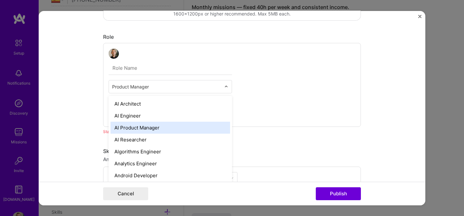
click at [142, 129] on div "AI Product Manager" at bounding box center [170, 127] width 120 height 12
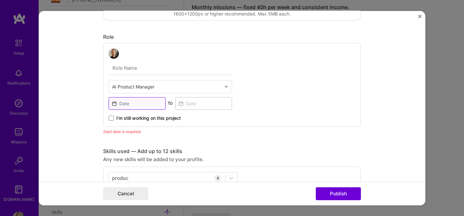
click at [123, 106] on input at bounding box center [137, 103] width 57 height 13
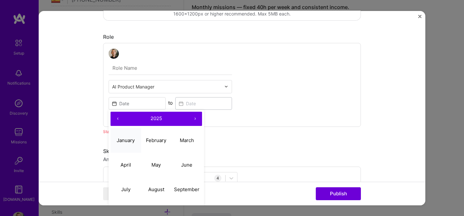
click at [131, 132] on button "January" at bounding box center [125, 140] width 31 height 24
type input "[DATE]"
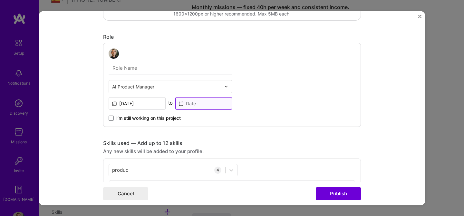
click at [195, 102] on input at bounding box center [203, 103] width 57 height 13
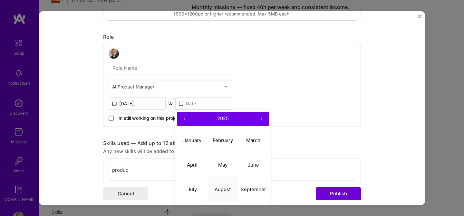
click at [220, 189] on abbr "August" at bounding box center [223, 189] width 16 height 6
type input "[DATE]"
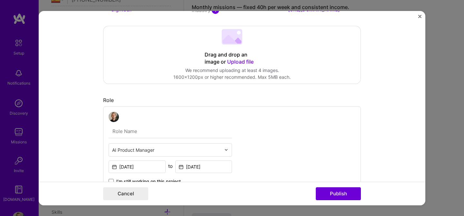
scroll to position [88, 0]
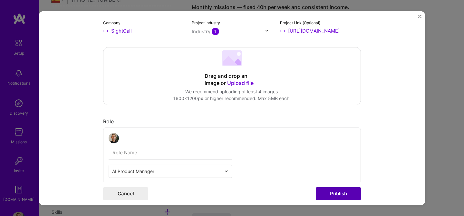
click at [340, 190] on button "Publish" at bounding box center [338, 193] width 45 height 13
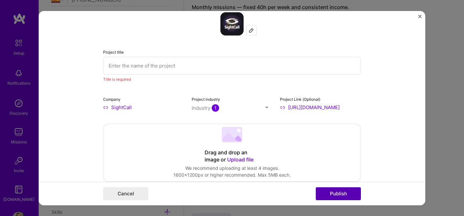
scroll to position [13, 0]
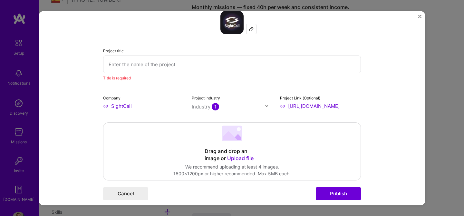
click at [188, 62] on input "text" at bounding box center [232, 64] width 258 height 18
paste input "Led the launch and early adoption of Xpert Knowledge (XK), SightCall’s AI-power…"
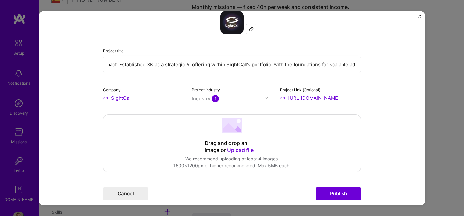
scroll to position [0, 0]
click at [160, 65] on input "Led the launch and early adoption of Xpert Knowledge (XK), SightCall’s AI-power…" at bounding box center [232, 64] width 258 height 18
drag, startPoint x: 128, startPoint y: 64, endPoint x: 87, endPoint y: 64, distance: 41.6
click at [87, 64] on form "Project title Led the launch and early adoption of Xpert Knowledge (XK), SightC…" at bounding box center [232, 108] width 387 height 194
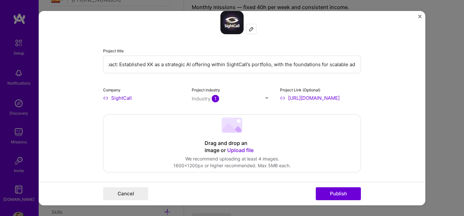
drag, startPoint x: 226, startPoint y: 65, endPoint x: 387, endPoint y: 67, distance: 160.8
click at [387, 67] on form "Project title Launch and early adoption of Xpert Knowledge (XK), SightCall’s AI…" at bounding box center [232, 108] width 387 height 194
type input "Launch and early adoption of Xpert Knowledge (XK)"
click at [346, 196] on button "Publish" at bounding box center [338, 193] width 45 height 13
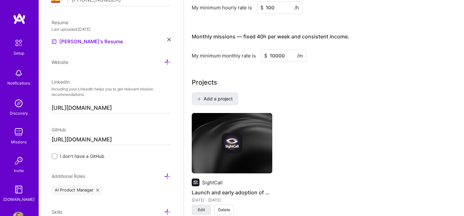
scroll to position [423, 0]
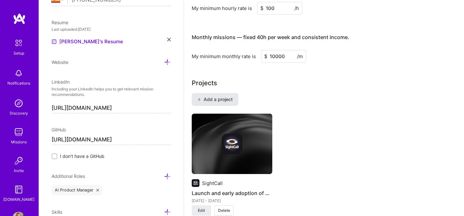
click at [224, 93] on button "Add a project" at bounding box center [215, 99] width 47 height 13
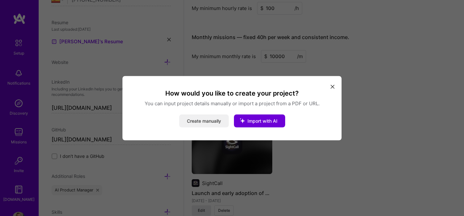
click at [199, 121] on button "Create manually" at bounding box center [204, 120] width 50 height 13
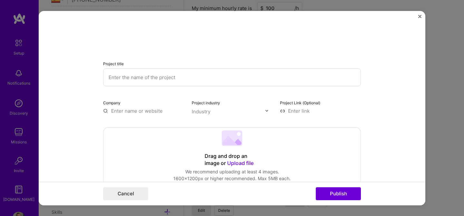
click at [171, 77] on input "text" at bounding box center [232, 77] width 258 height 18
paste input "Product Strategy / Discovery"
click at [111, 76] on input "Product Strategy / Discovery" at bounding box center [232, 77] width 258 height 18
type input "Product Strategy / Discovery"
click at [132, 108] on input "text" at bounding box center [143, 110] width 81 height 7
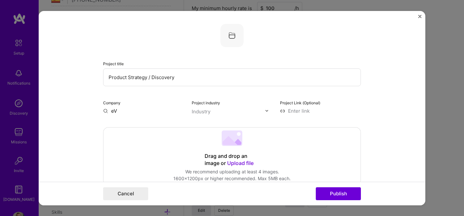
type input "e"
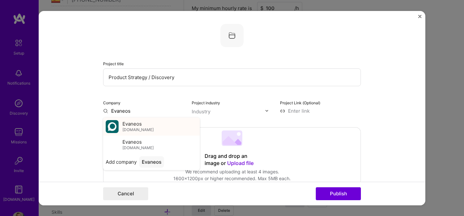
type input "Evaneos"
click at [136, 128] on span "[DOMAIN_NAME]" at bounding box center [137, 129] width 31 height 5
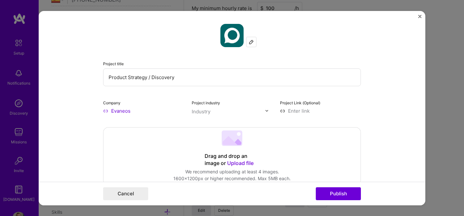
click at [208, 113] on div "Industry" at bounding box center [201, 111] width 19 height 7
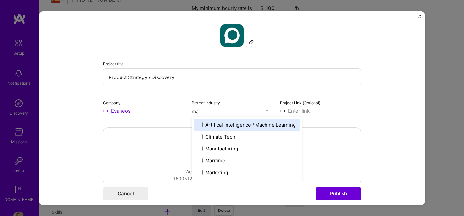
type input "mark"
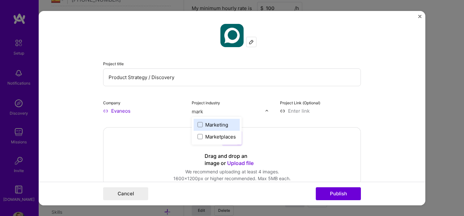
click at [213, 136] on div "Marketplaces" at bounding box center [220, 136] width 31 height 7
click at [297, 111] on input at bounding box center [320, 110] width 81 height 7
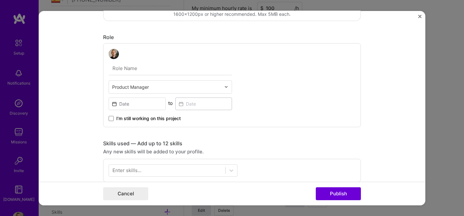
scroll to position [168, 0]
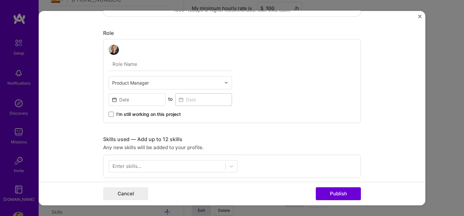
click at [155, 81] on input "text" at bounding box center [166, 82] width 109 height 7
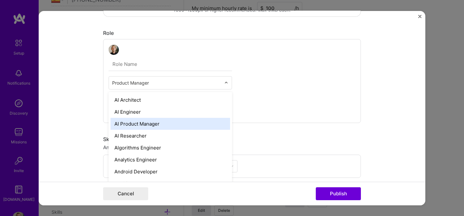
click at [149, 123] on div "AI Product Manager" at bounding box center [170, 123] width 120 height 12
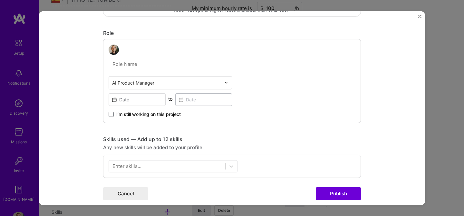
scroll to position [178, 0]
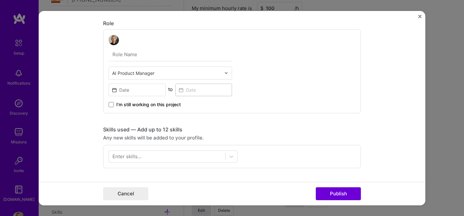
click at [156, 73] on input "text" at bounding box center [166, 72] width 109 height 7
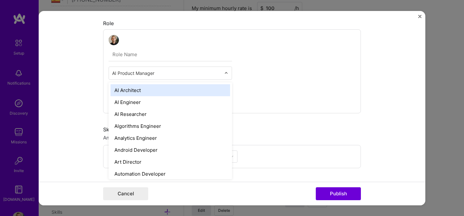
click at [310, 88] on div "option AI Architect focused, 1 of 70. 69 results available. Use Up and Down to …" at bounding box center [232, 71] width 258 height 84
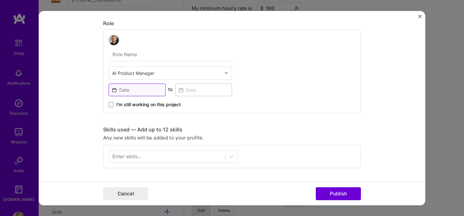
click at [152, 85] on input at bounding box center [137, 89] width 57 height 13
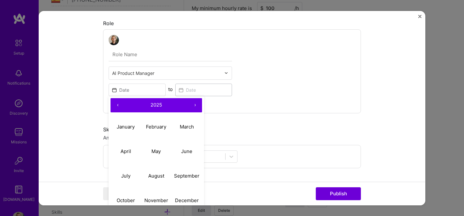
click at [113, 105] on button "‹" at bounding box center [117, 105] width 14 height 14
click at [117, 108] on button "‹" at bounding box center [117, 105] width 14 height 14
click at [189, 150] on abbr "June" at bounding box center [186, 151] width 11 height 6
type input "[DATE]"
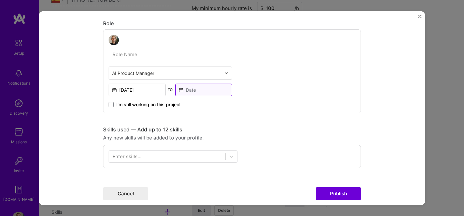
click at [206, 92] on input at bounding box center [203, 89] width 57 height 13
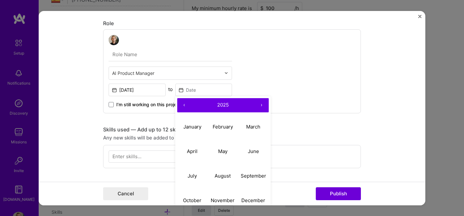
click at [183, 101] on button "‹" at bounding box center [184, 105] width 14 height 14
click at [253, 151] on abbr "June" at bounding box center [253, 151] width 11 height 6
type input "[DATE]"
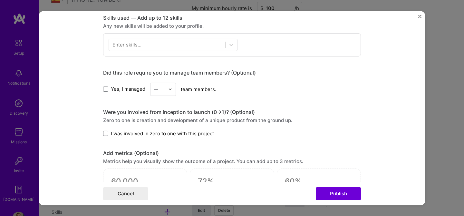
scroll to position [295, 0]
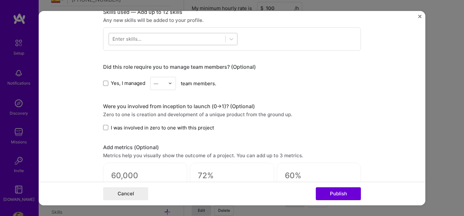
click at [178, 36] on div at bounding box center [167, 39] width 116 height 11
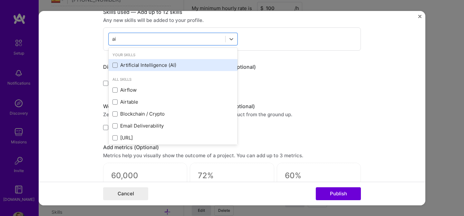
click at [157, 69] on div "Artificial Intelligence (AI)" at bounding box center [173, 65] width 129 height 12
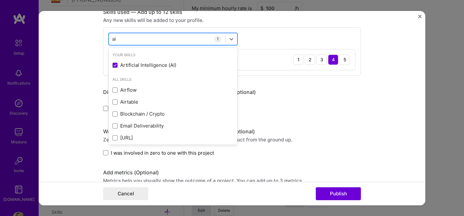
click at [149, 39] on div "ai ai" at bounding box center [167, 39] width 116 height 11
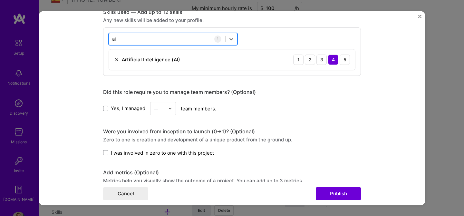
type input "a"
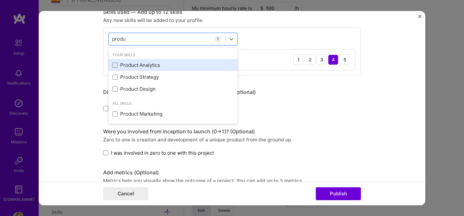
click at [140, 66] on div "Product Analytics" at bounding box center [172, 65] width 121 height 7
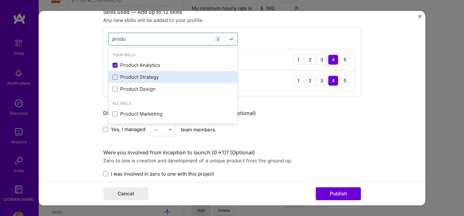
click at [138, 78] on div "Product Strategy" at bounding box center [172, 76] width 121 height 7
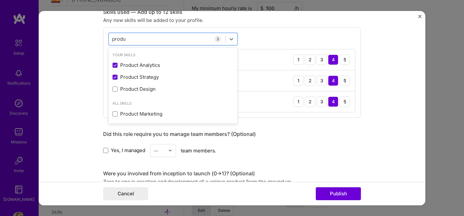
type input "produ"
click at [258, 31] on div "option Product Strategy, selected. option Product Analytics selected, 0 of 2. 4…" at bounding box center [232, 72] width 258 height 90
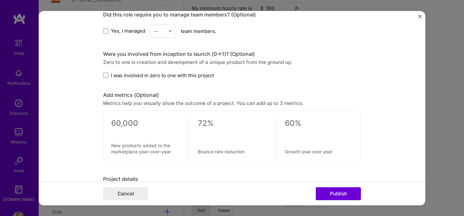
click at [141, 77] on span "I was involved in zero to one with this project" at bounding box center [162, 75] width 103 height 7
click at [0, 0] on input "I was involved in zero to one with this project" at bounding box center [0, 0] width 0 height 0
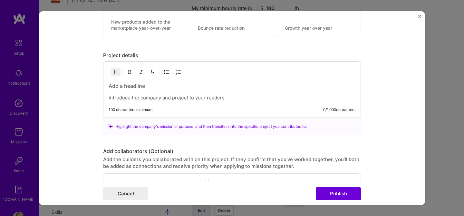
scroll to position [540, 0]
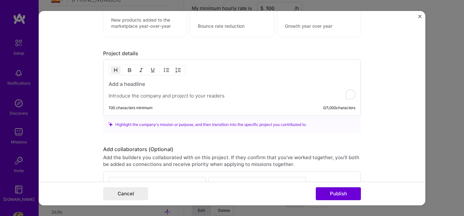
click at [163, 96] on p "To enrich screen reader interactions, please activate Accessibility in Grammarl…" at bounding box center [232, 95] width 247 height 6
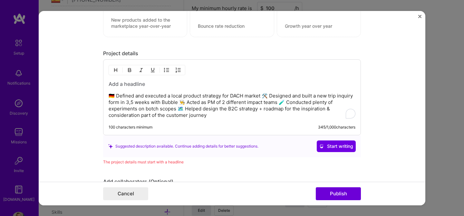
click at [262, 96] on p "🇩🇪 Defined and executed a local product strategy for DACH market 🛠️ Designed an…" at bounding box center [232, 105] width 247 height 26
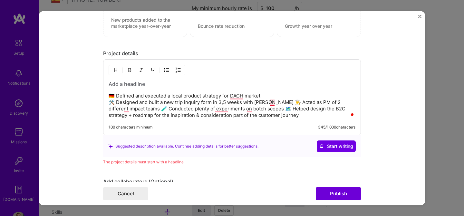
click at [270, 102] on p "🇩🇪 Defined and executed a local product strategy for DACH market 🛠️ Designed an…" at bounding box center [232, 105] width 247 height 26
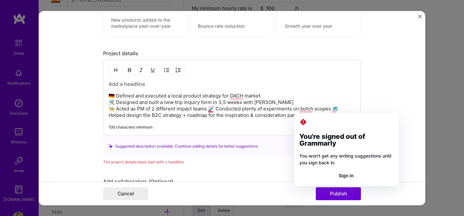
click at [210, 109] on p "🇩🇪 Defined and executed a local product strategy for DACH market 🛠️ Designed an…" at bounding box center [232, 105] width 247 height 26
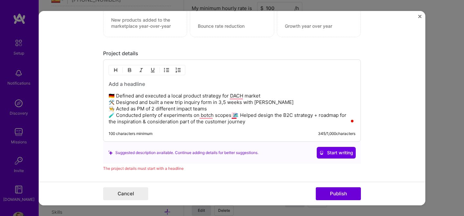
click at [232, 114] on p "🇩🇪 Defined and executed a local product strategy for DACH market 🛠️ Designed an…" at bounding box center [232, 108] width 247 height 32
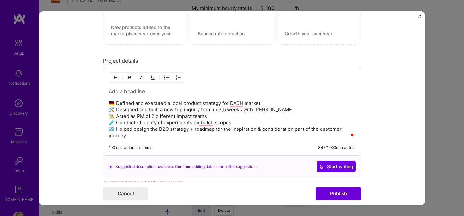
click at [219, 129] on p "🇩🇪 Defined and executed a local product strategy for DACH market 🛠️ Designed an…" at bounding box center [232, 119] width 247 height 39
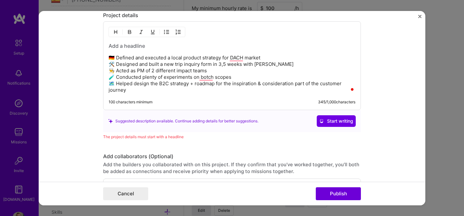
scroll to position [587, 0]
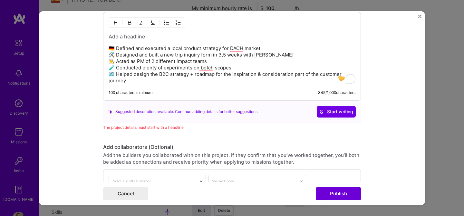
click at [158, 128] on div "The project details must start with a headline" at bounding box center [232, 127] width 258 height 7
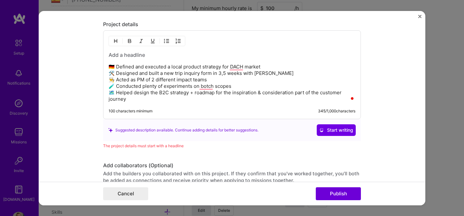
click at [142, 53] on h3 "To enrich screen reader interactions, please activate Accessibility in Grammarl…" at bounding box center [232, 54] width 247 height 7
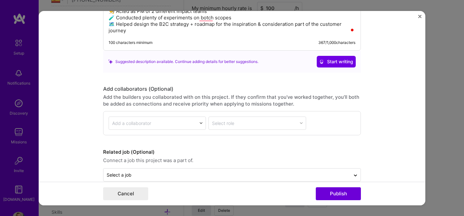
scroll to position [649, 0]
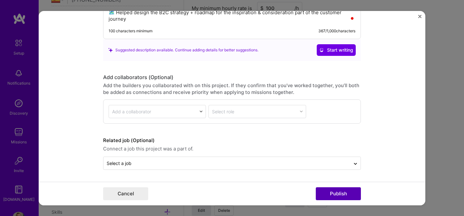
click at [350, 197] on button "Publish" at bounding box center [338, 193] width 45 height 13
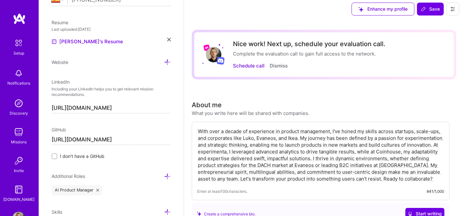
scroll to position [0, 0]
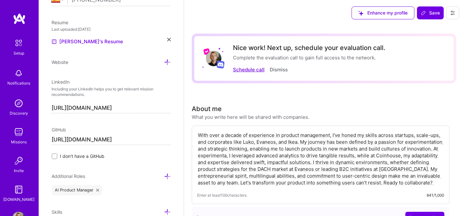
click at [249, 69] on button "Schedule call" at bounding box center [249, 69] width 32 height 7
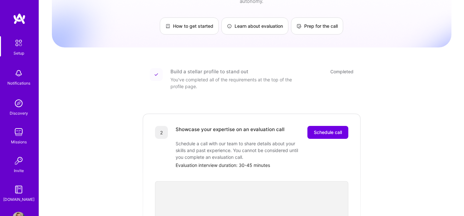
scroll to position [96, 0]
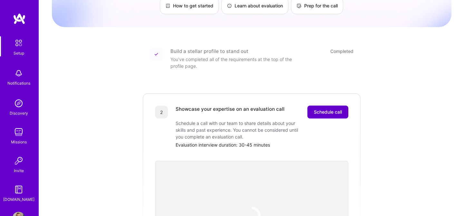
click at [324, 109] on span "Schedule call" at bounding box center [328, 112] width 28 height 6
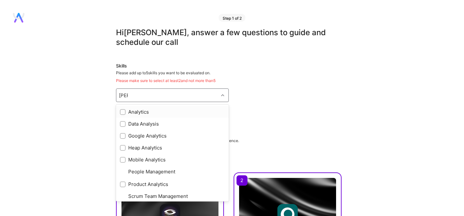
type input "anal"
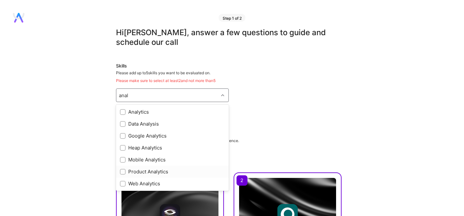
click at [135, 170] on div "Product Analytics" at bounding box center [172, 171] width 105 height 7
checkbox input "true"
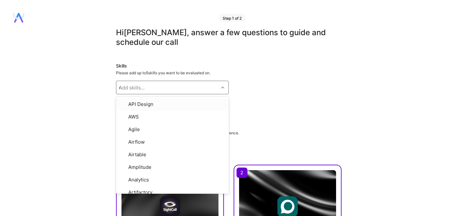
type input "roa"
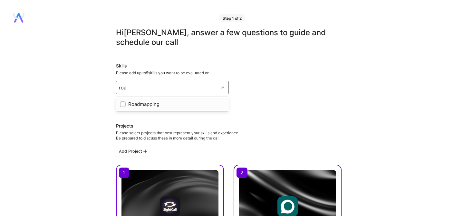
click at [136, 101] on div "Roadmapping" at bounding box center [172, 104] width 105 height 7
checkbox input "true"
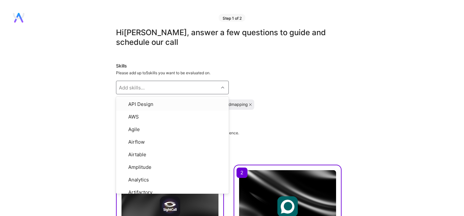
click at [138, 86] on div "Add skills..." at bounding box center [132, 87] width 26 height 7
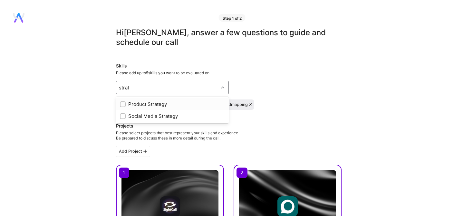
type input "strat"
click at [138, 94] on div "Skills Please add up to 5 skills you want to be evaluated on. option Roadmappin…" at bounding box center [228, 85] width 225 height 47
click at [141, 89] on div "Add skills..." at bounding box center [132, 87] width 26 height 7
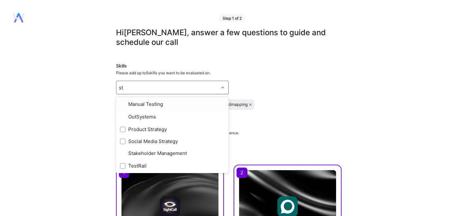
type input "str"
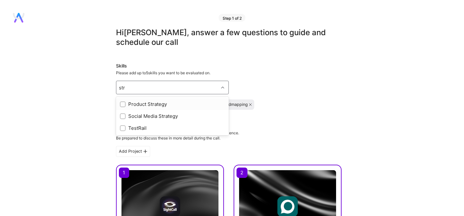
click at [141, 100] on div "Product Strategy" at bounding box center [172, 104] width 113 height 12
checkbox input "true"
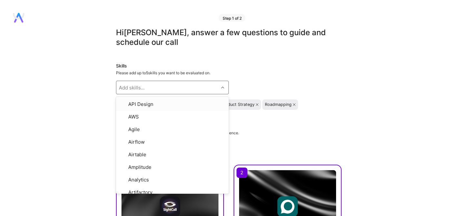
click at [283, 88] on div "Skills Please add up to 5 skills you want to be evaluated on. option Product St…" at bounding box center [228, 85] width 225 height 47
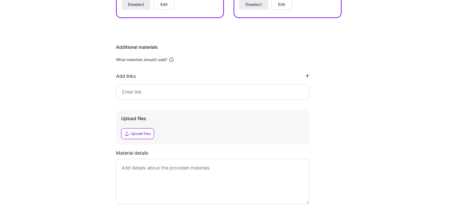
scroll to position [321, 0]
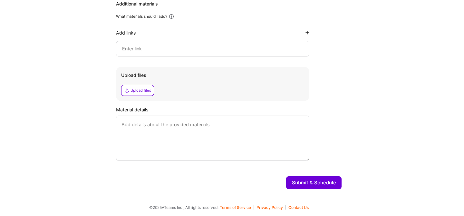
click at [138, 100] on div "Upload files Upload files" at bounding box center [212, 84] width 193 height 34
click at [139, 93] on div "Upload files" at bounding box center [137, 90] width 33 height 11
click at [310, 185] on button "Submit & Schedule" at bounding box center [313, 182] width 55 height 13
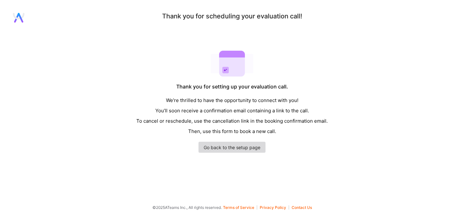
click at [260, 146] on link "Go back to the setup page" at bounding box center [231, 146] width 67 height 11
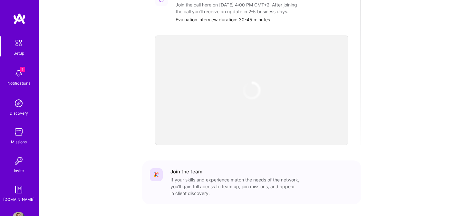
scroll to position [231, 0]
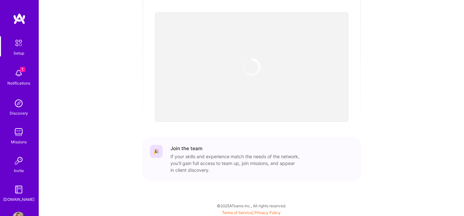
click at [24, 82] on div "Notifications" at bounding box center [18, 83] width 23 height 7
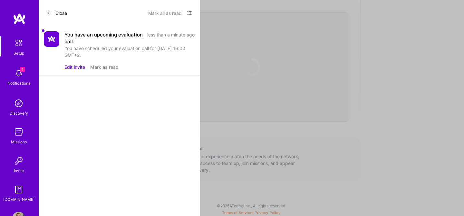
click at [81, 57] on div "You have scheduled your evaluation call for 3 Sept 2025 at 16:00 GMT+2." at bounding box center [129, 52] width 130 height 14
click at [95, 66] on button "Mark as read" at bounding box center [104, 66] width 28 height 7
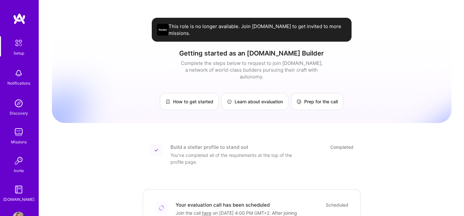
click at [15, 131] on img at bounding box center [18, 131] width 13 height 13
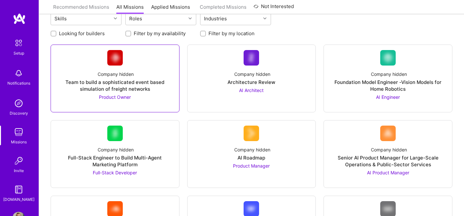
scroll to position [67, 0]
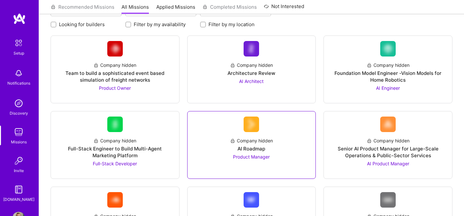
click at [259, 155] on span "Product Manager" at bounding box center [251, 156] width 37 height 5
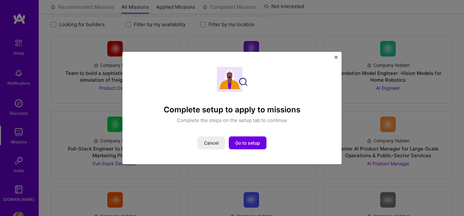
click at [336, 58] on img "Close" at bounding box center [335, 56] width 3 height 3
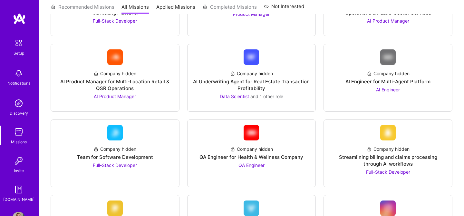
scroll to position [212, 0]
